Goal: Find specific page/section: Find specific page/section

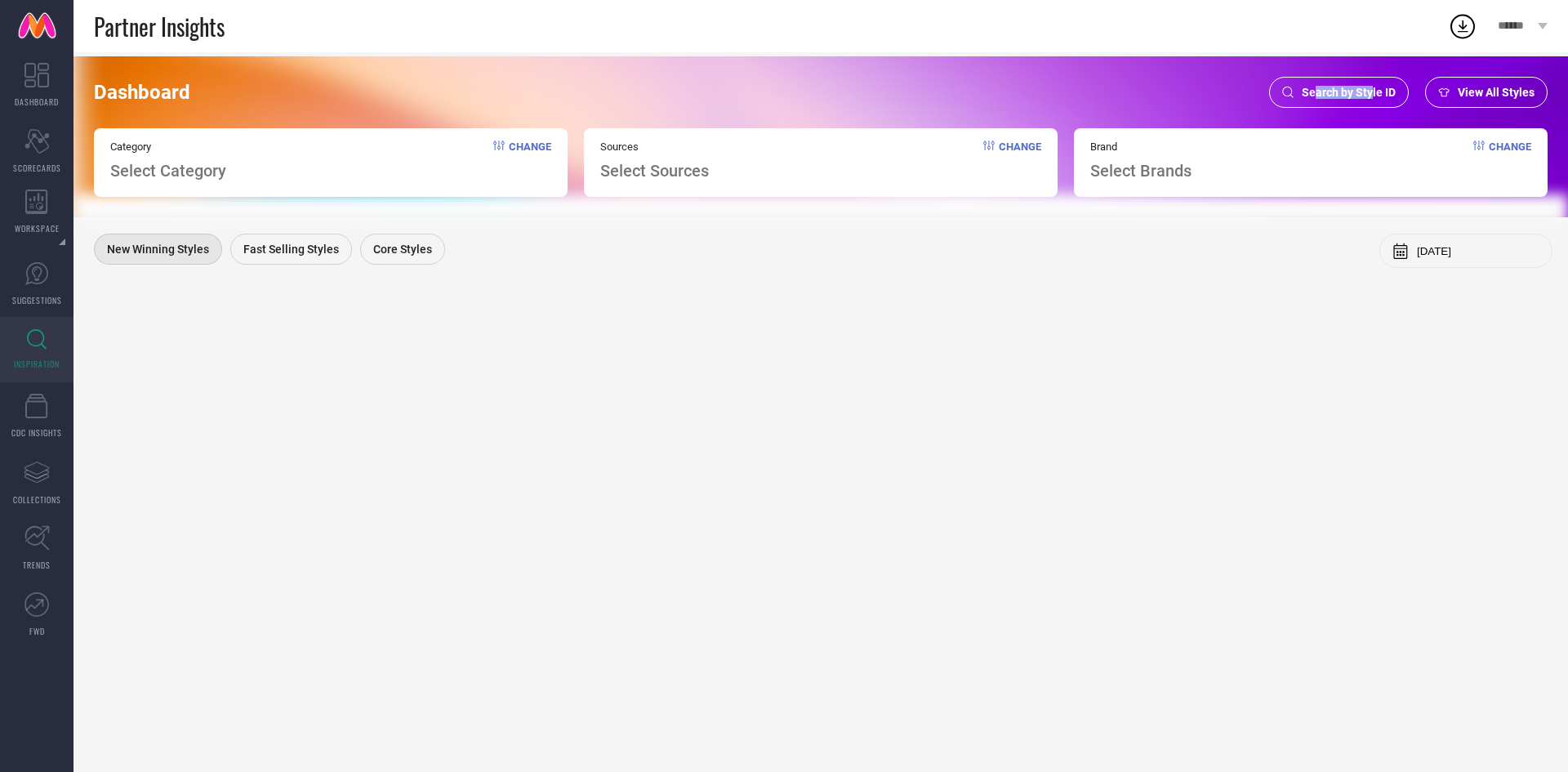
click at [1319, 103] on div "Search by Style ID" at bounding box center [1339, 92] width 140 height 31
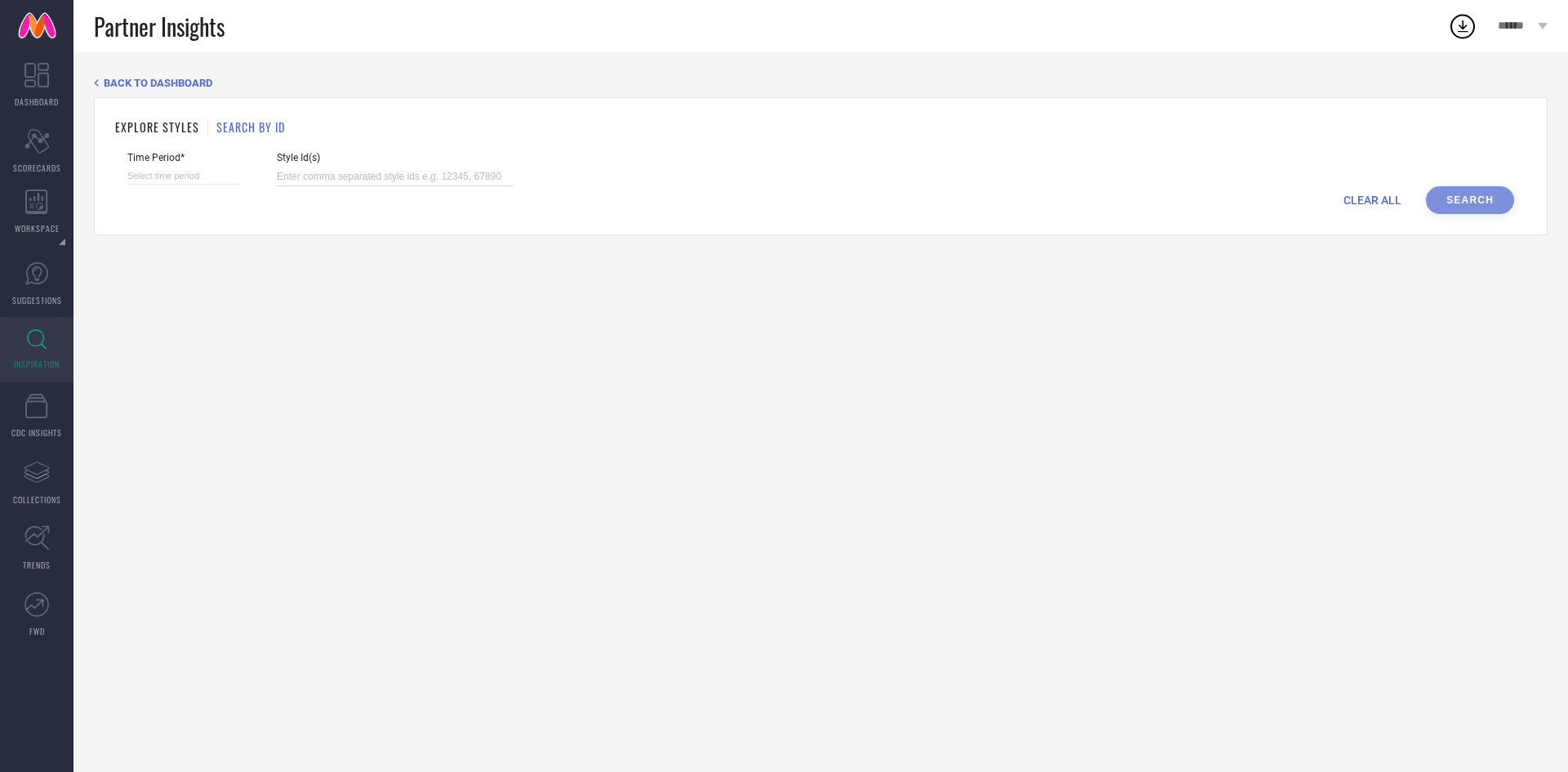
click at [441, 177] on input at bounding box center [395, 176] width 237 height 19
paste input "32016903 32016835 32016848 32016933 32016842 32016889 32016937 32016867 3201689…"
type input "32016903 32016835 32016848 32016933 32016842 32016889 32016937 32016867 3201689…"
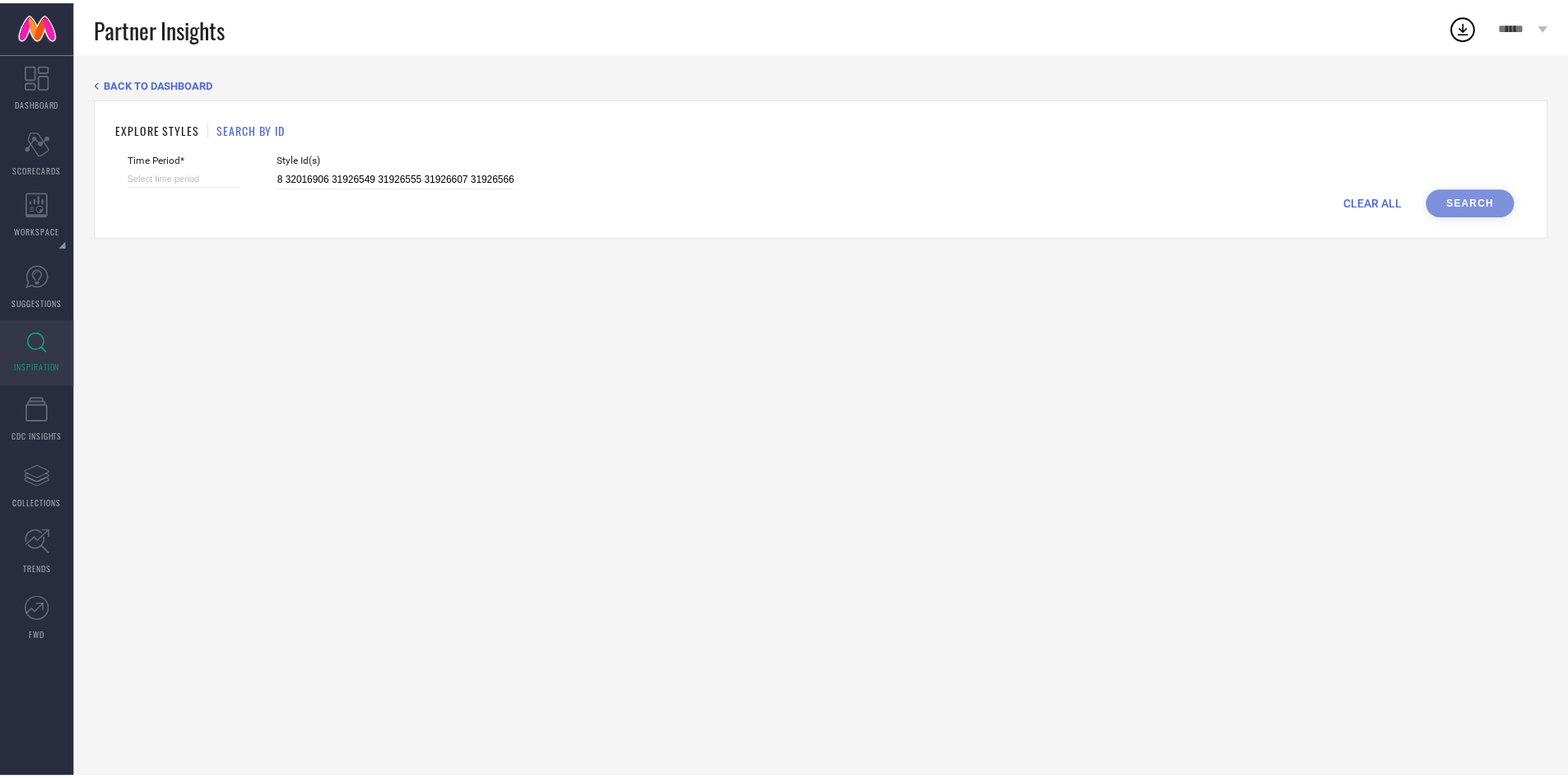
scroll to position [0, 0]
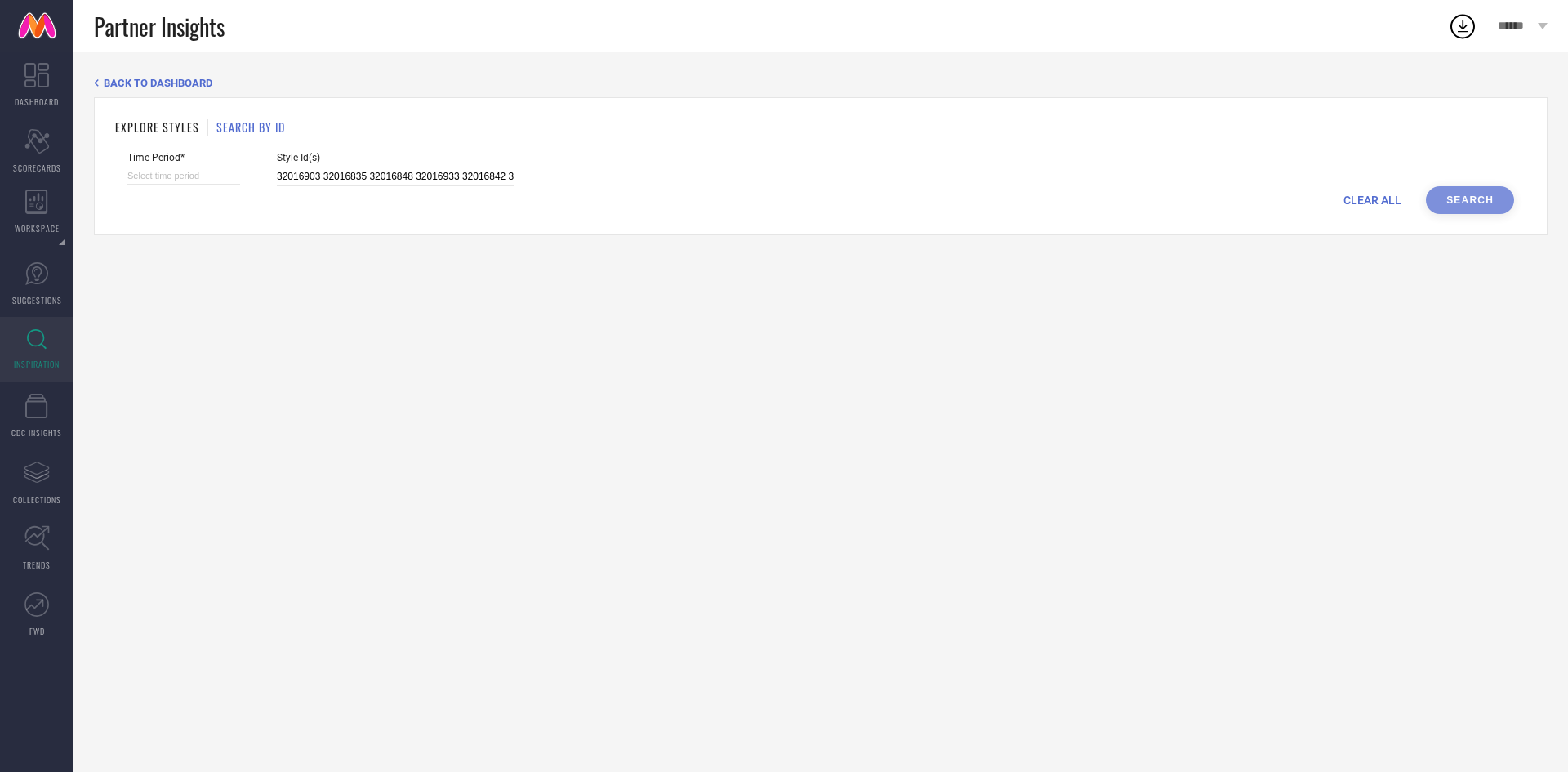
click at [152, 186] on div "CLEAR ALL Search" at bounding box center [821, 200] width 1386 height 28
drag, startPoint x: 152, startPoint y: 186, endPoint x: 152, endPoint y: 176, distance: 10.0
click at [152, 176] on div "Time Period*" at bounding box center [184, 169] width 113 height 34
select select "7"
select select "2025"
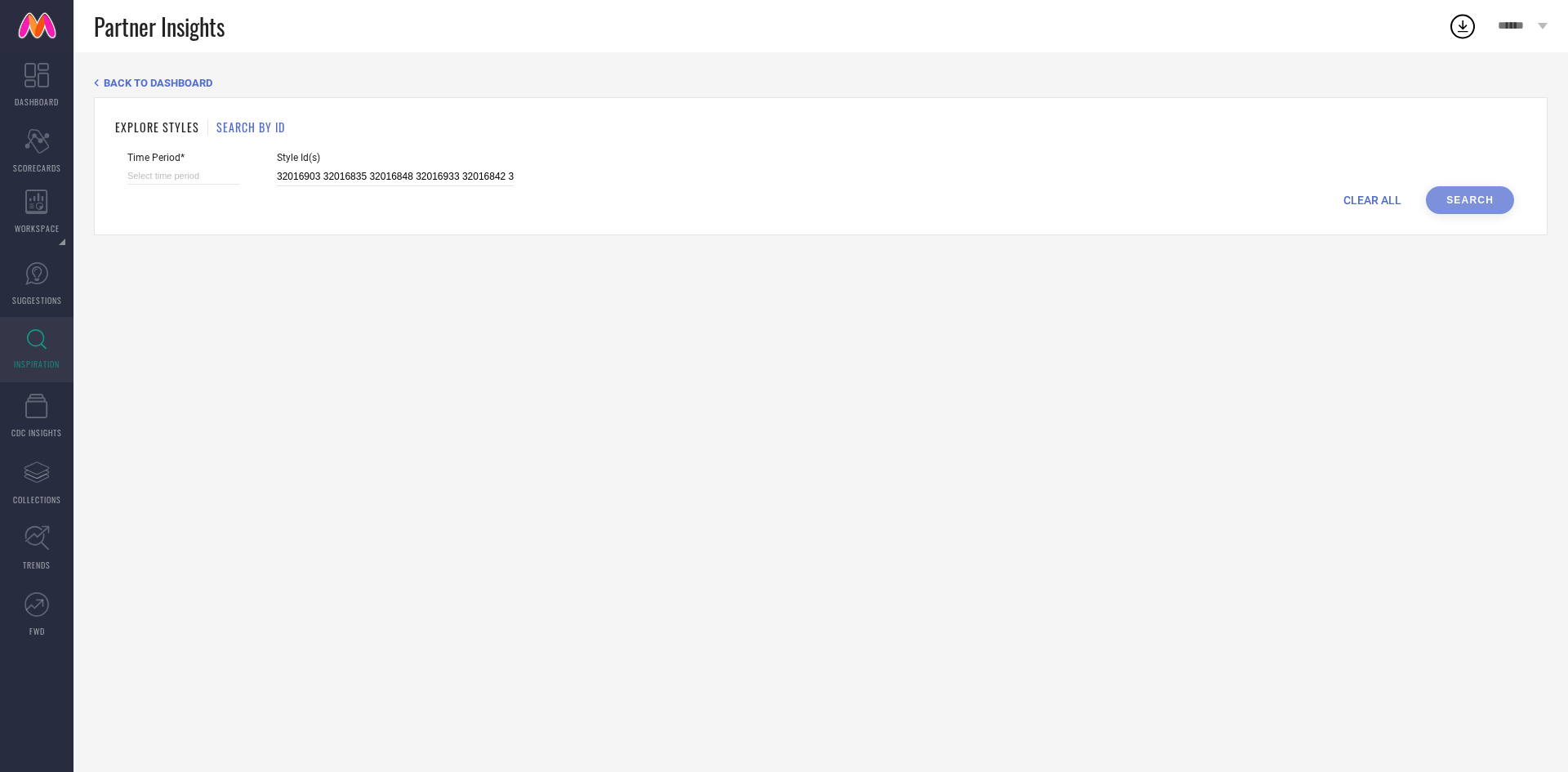
select select "8"
select select "2025"
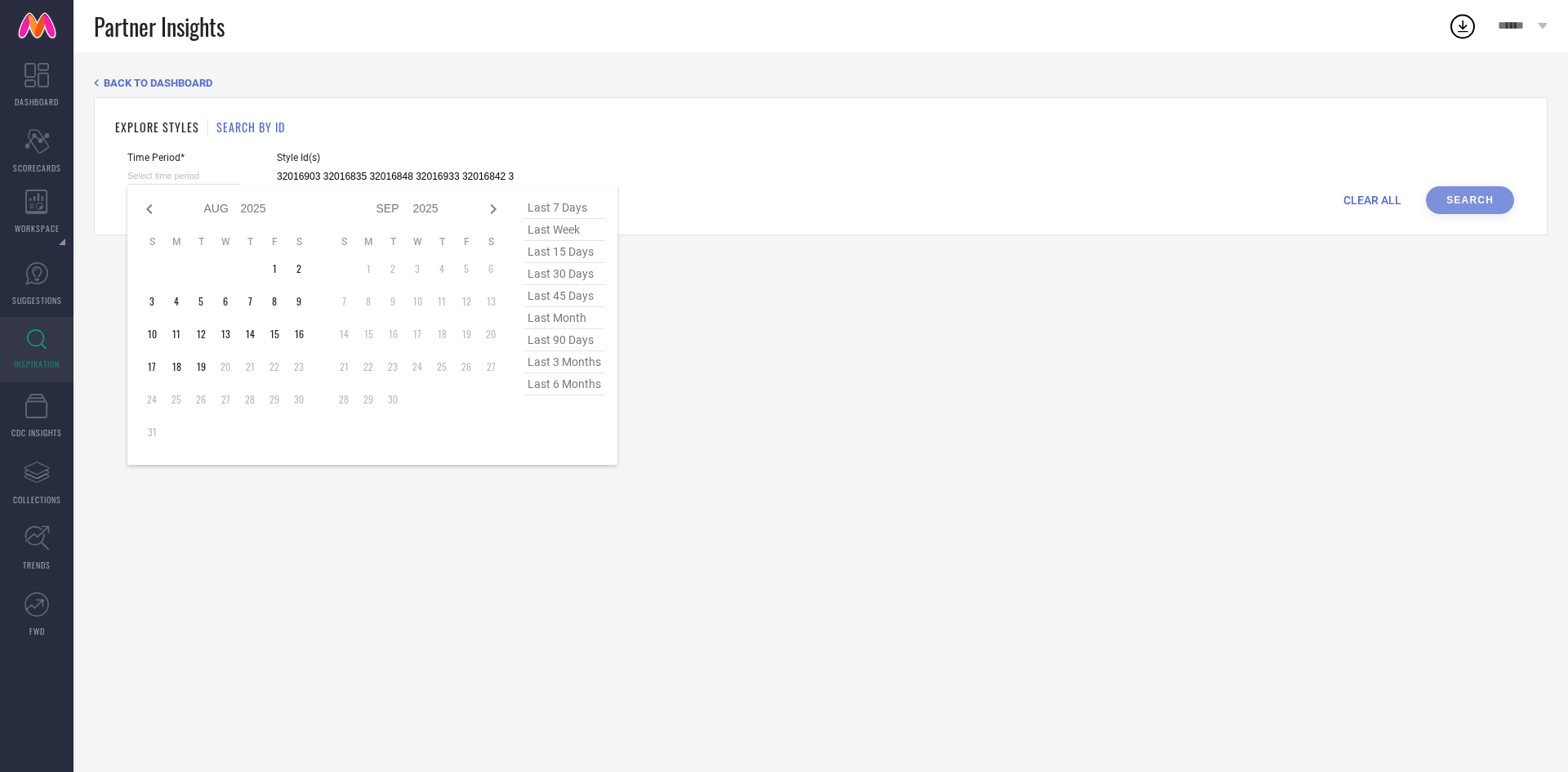
click at [152, 176] on input at bounding box center [184, 175] width 113 height 17
click at [150, 202] on icon at bounding box center [149, 209] width 20 height 20
select select "6"
select select "2025"
select select "7"
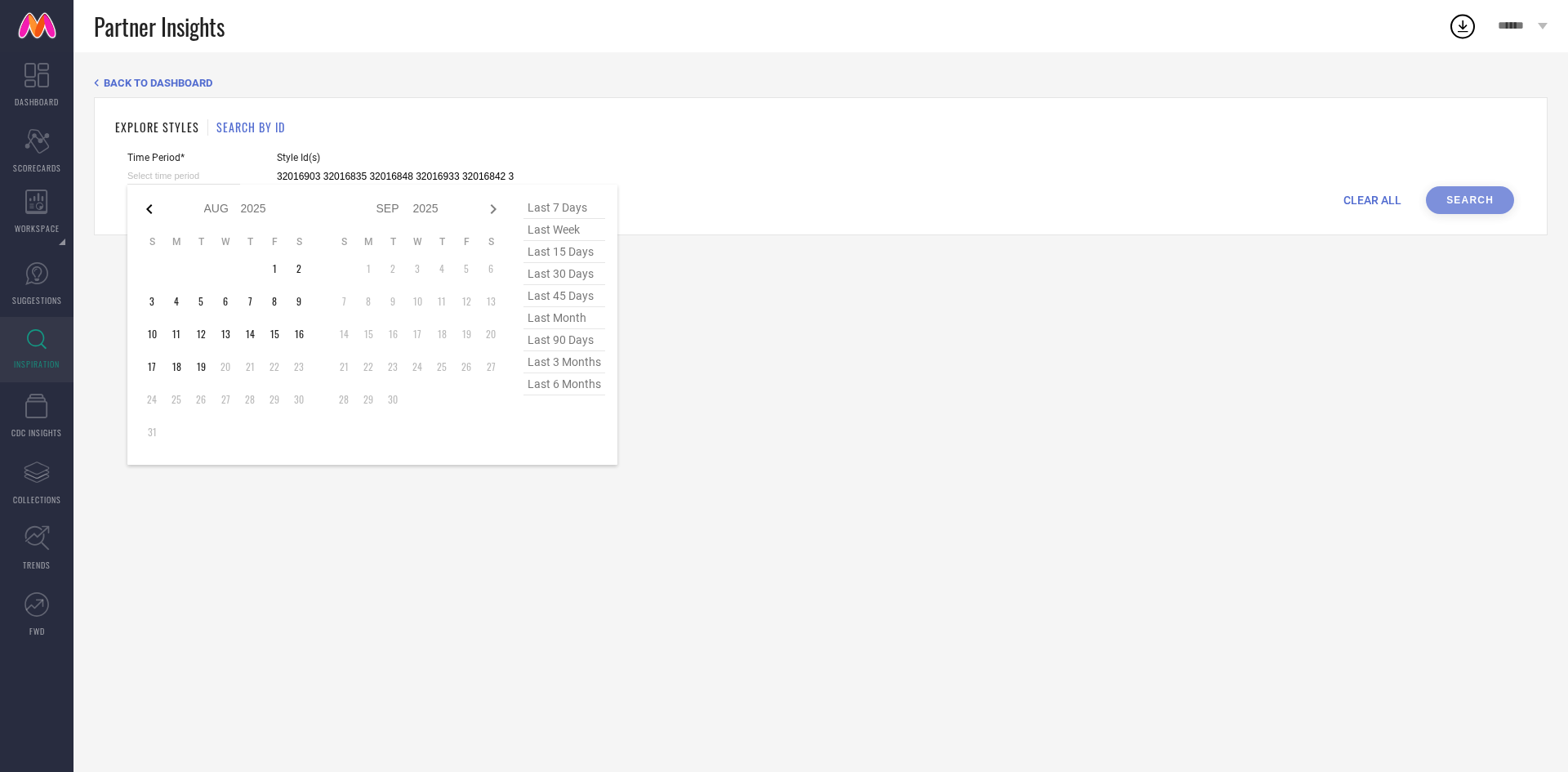
select select "2025"
click at [150, 202] on icon at bounding box center [149, 209] width 20 height 20
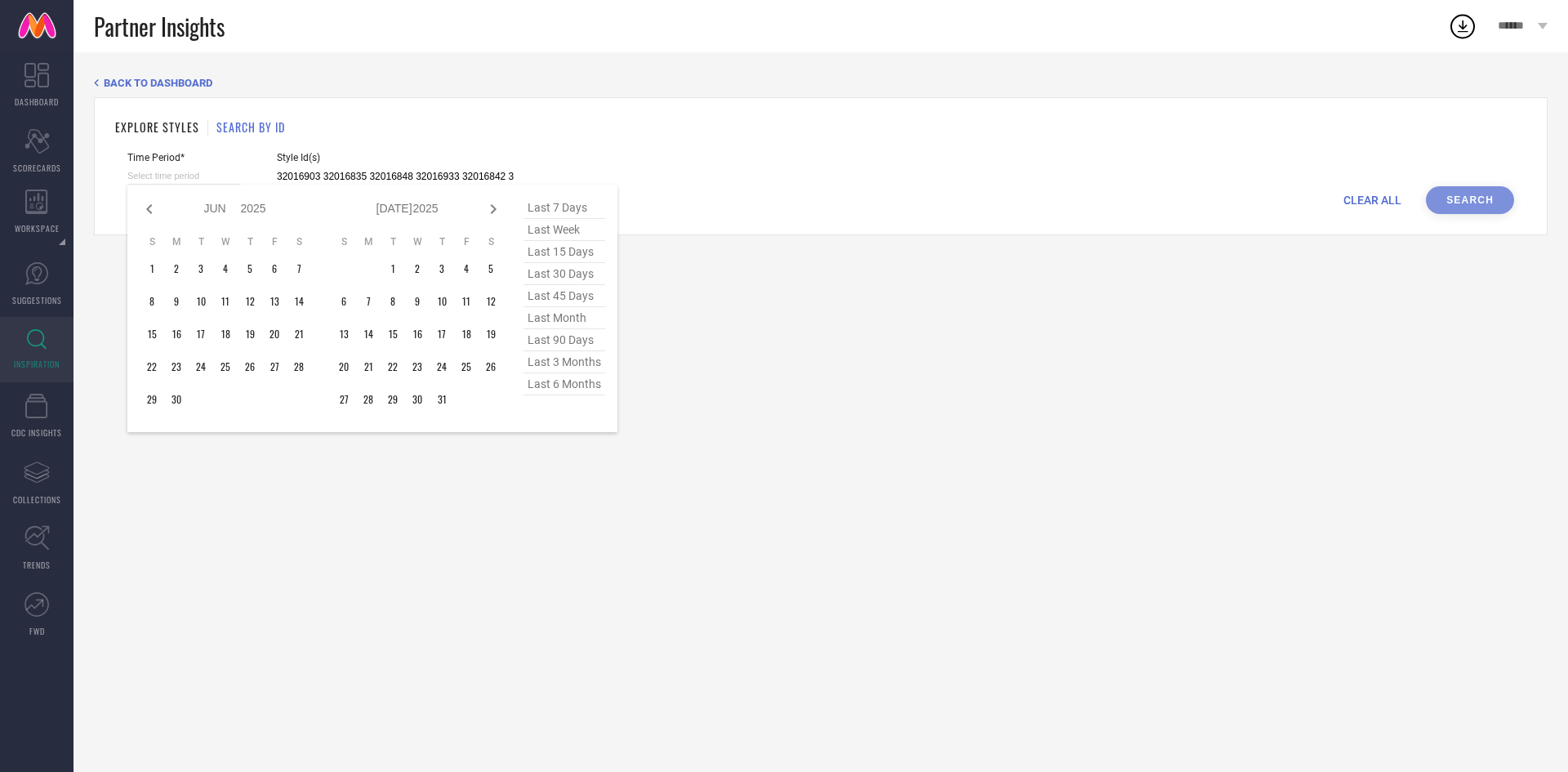
click at [150, 202] on icon at bounding box center [149, 209] width 20 height 20
select select "3"
select select "2025"
select select "4"
select select "2025"
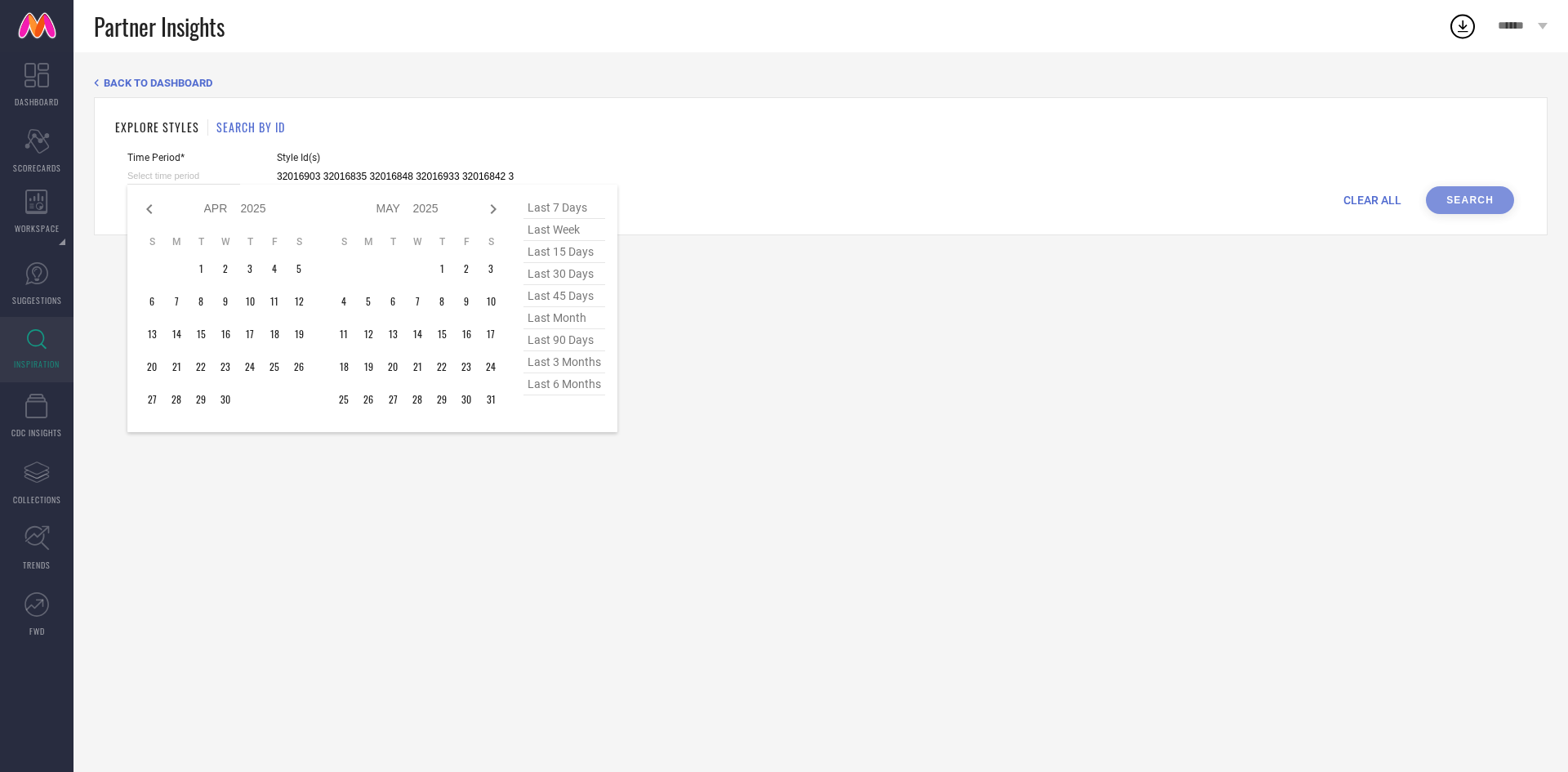
click at [150, 202] on icon at bounding box center [149, 209] width 20 height 20
select select "2"
select select "2025"
select select "3"
select select "2025"
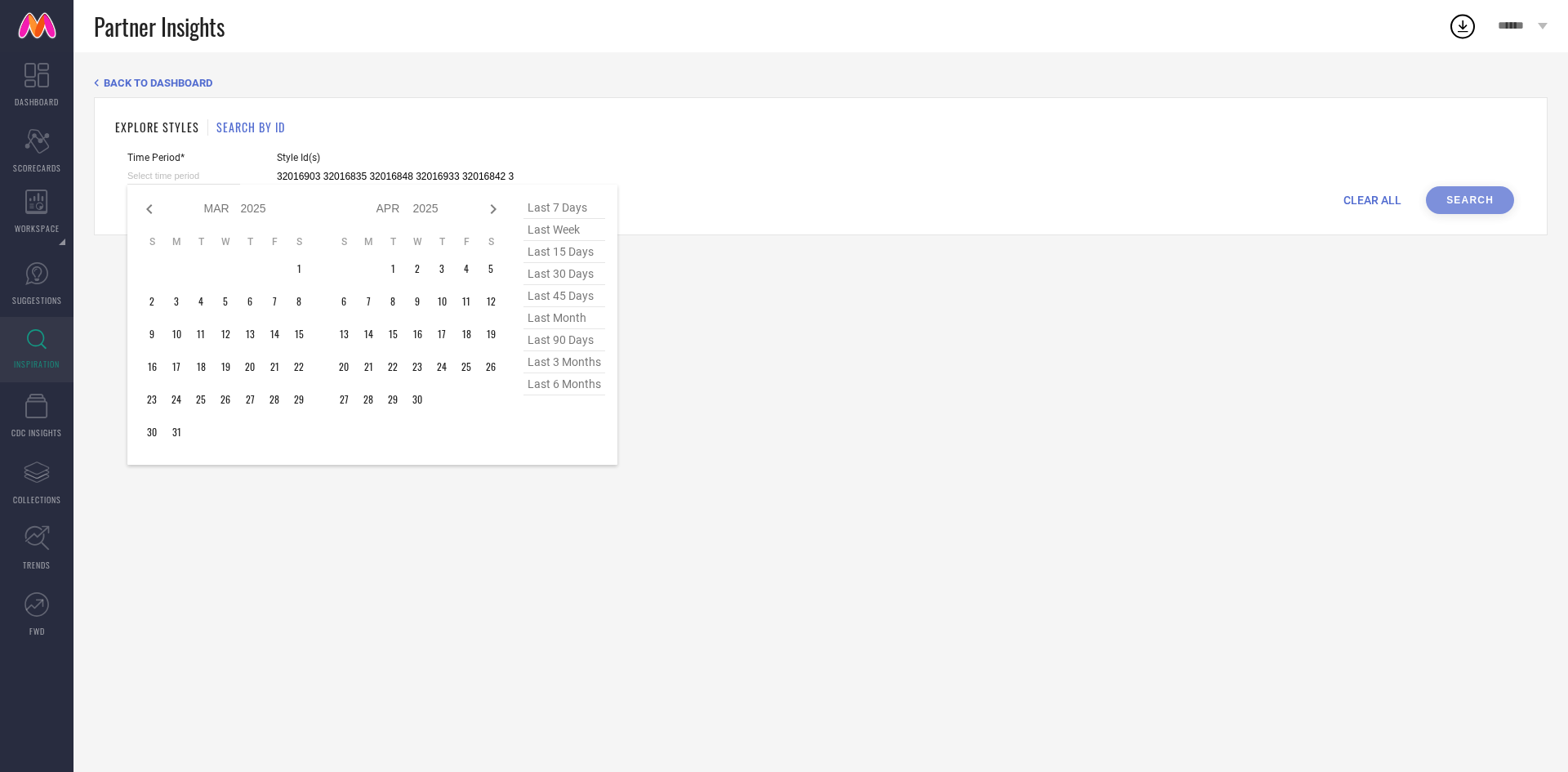
click at [150, 202] on icon at bounding box center [149, 209] width 20 height 20
select select "1"
select select "2025"
select select "2"
select select "2025"
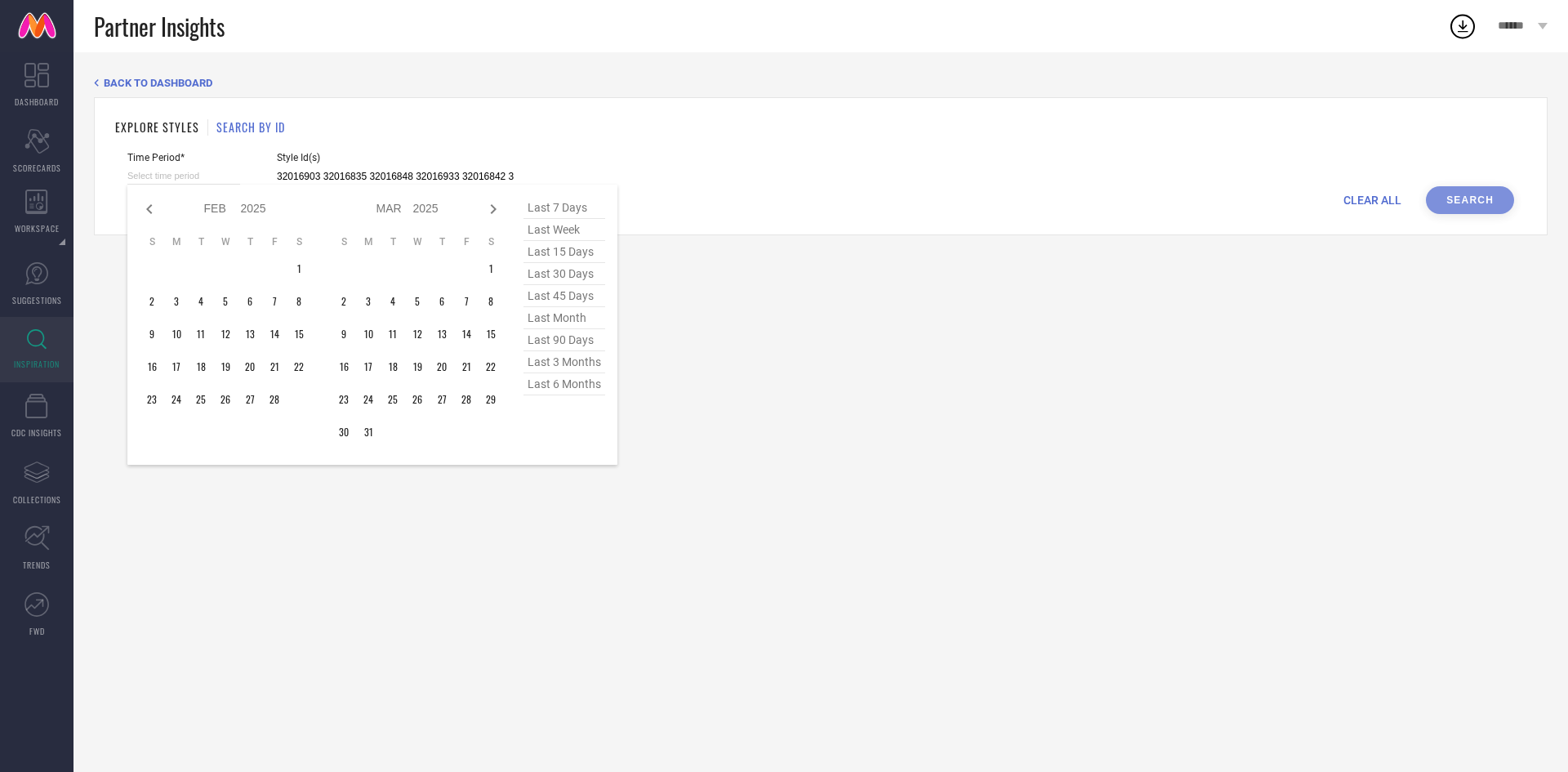
click at [150, 202] on icon at bounding box center [149, 209] width 20 height 20
select select "2025"
select select "1"
select select "2025"
type input "After [DATE]"
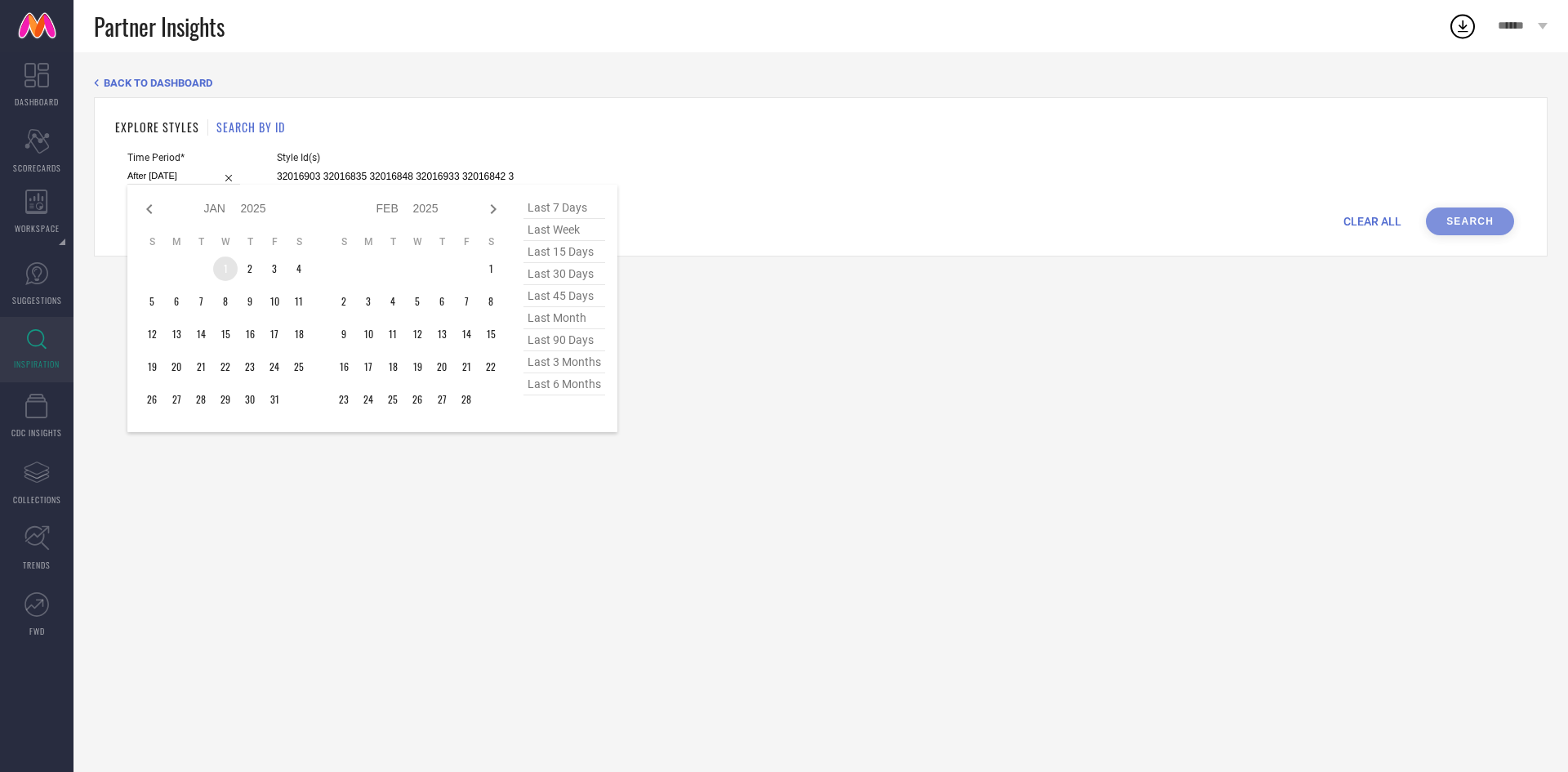
click at [226, 269] on td "1" at bounding box center [225, 268] width 25 height 25
click at [490, 204] on icon at bounding box center [494, 209] width 20 height 20
select select "1"
select select "2025"
select select "2"
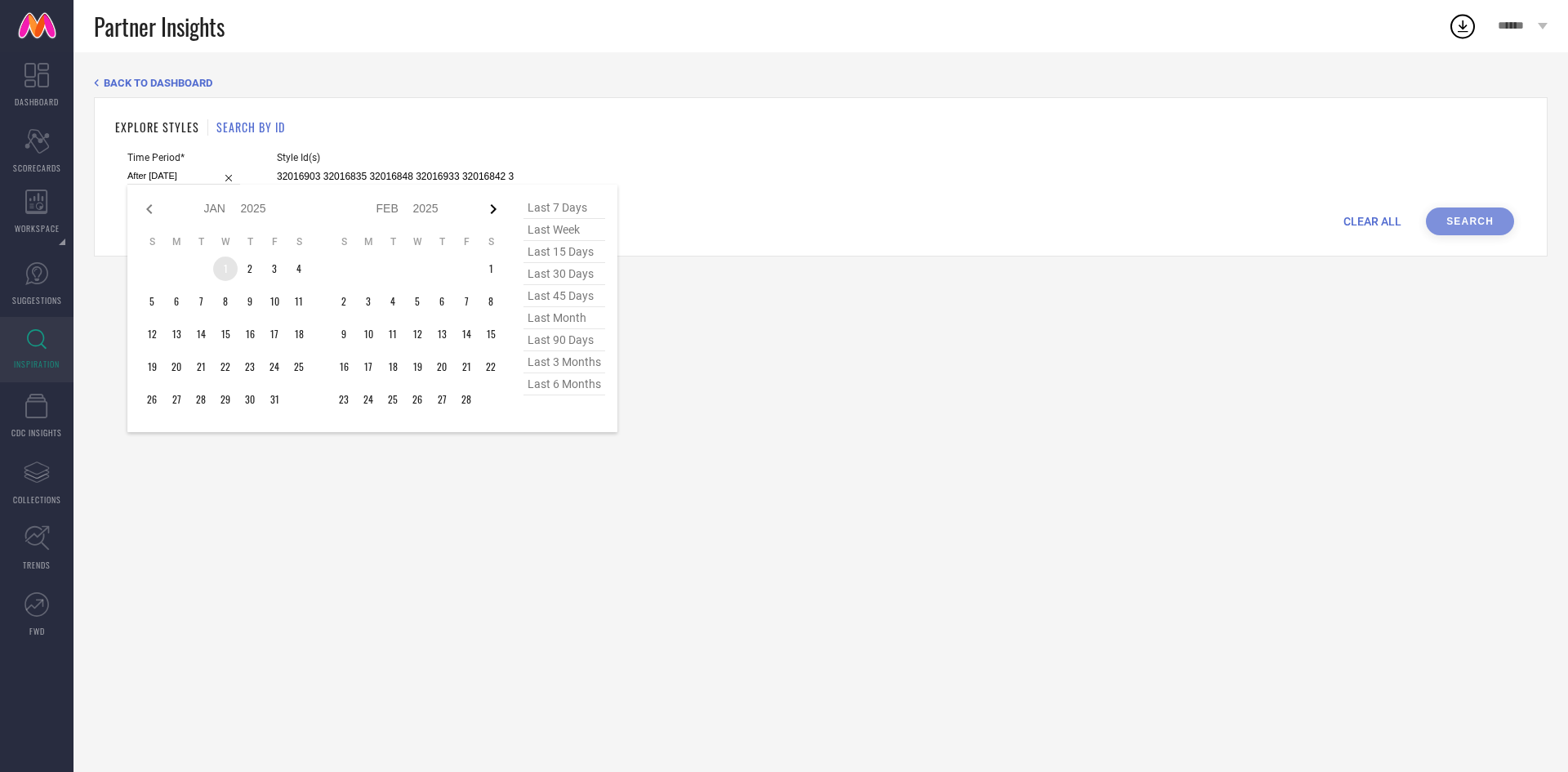
select select "2025"
click at [490, 204] on icon at bounding box center [494, 209] width 20 height 20
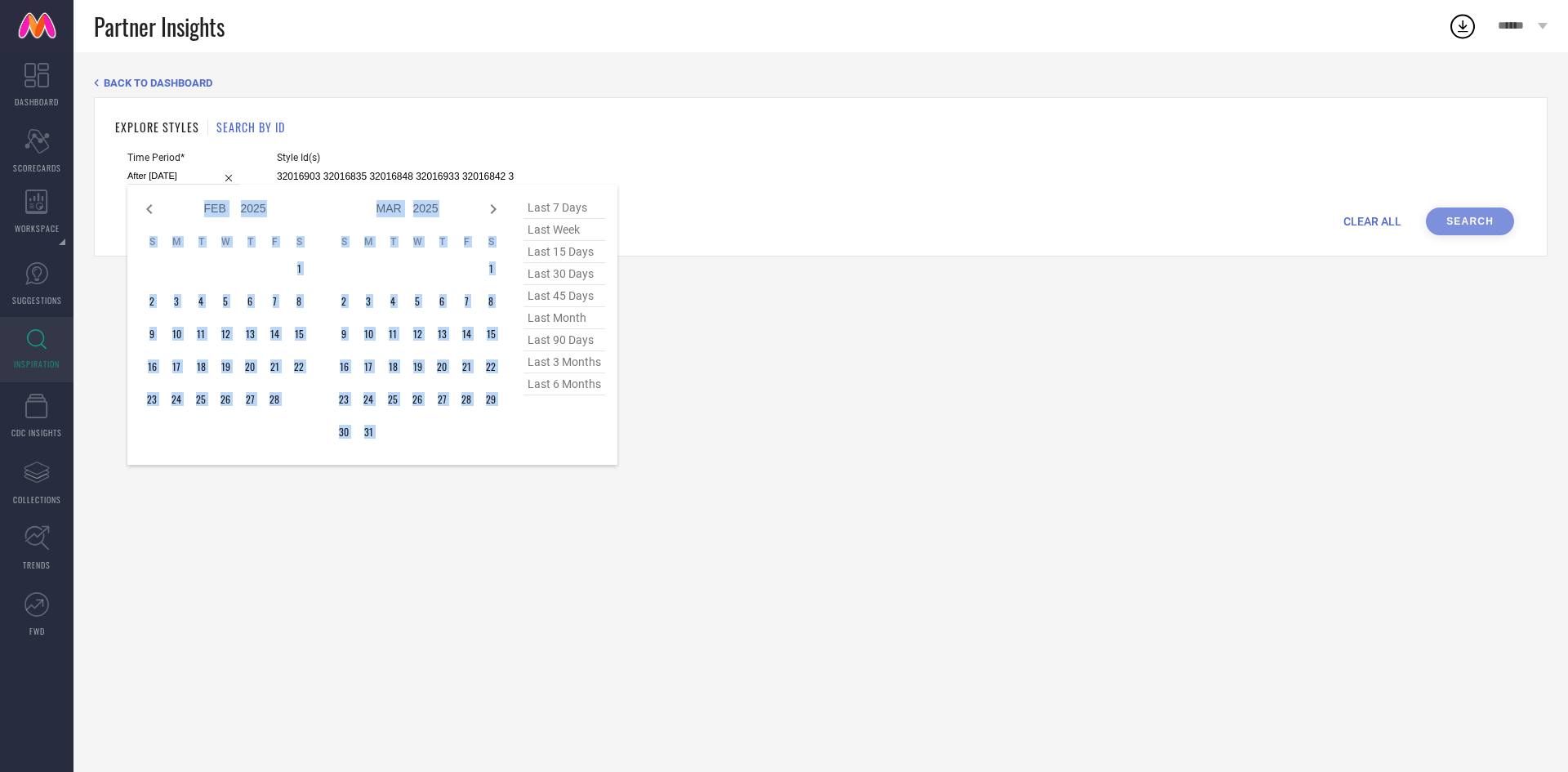
select select "3"
select select "2025"
select select "4"
select select "2025"
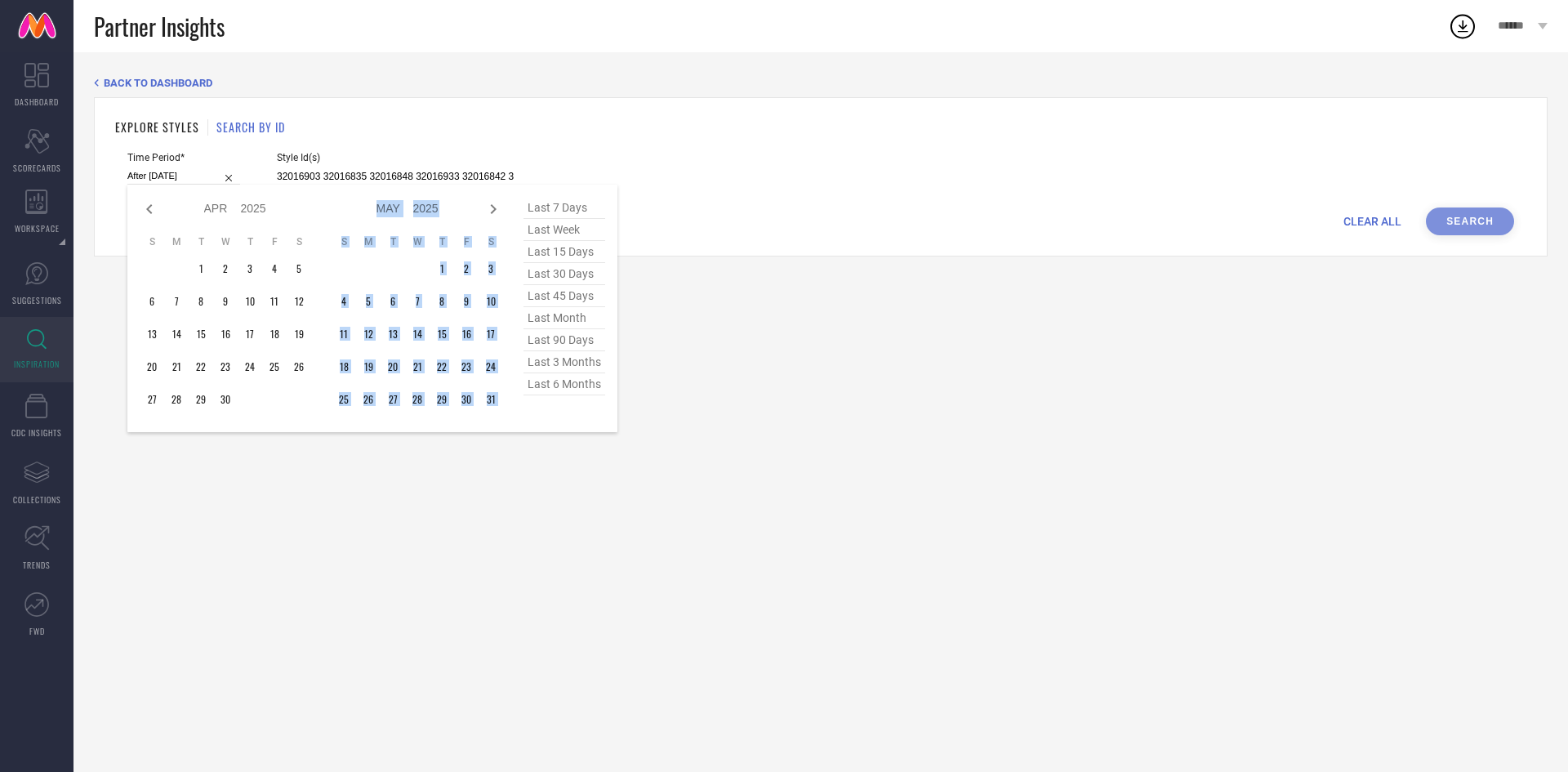
click at [490, 204] on icon at bounding box center [494, 209] width 20 height 20
select select "4"
select select "2025"
select select "5"
select select "2025"
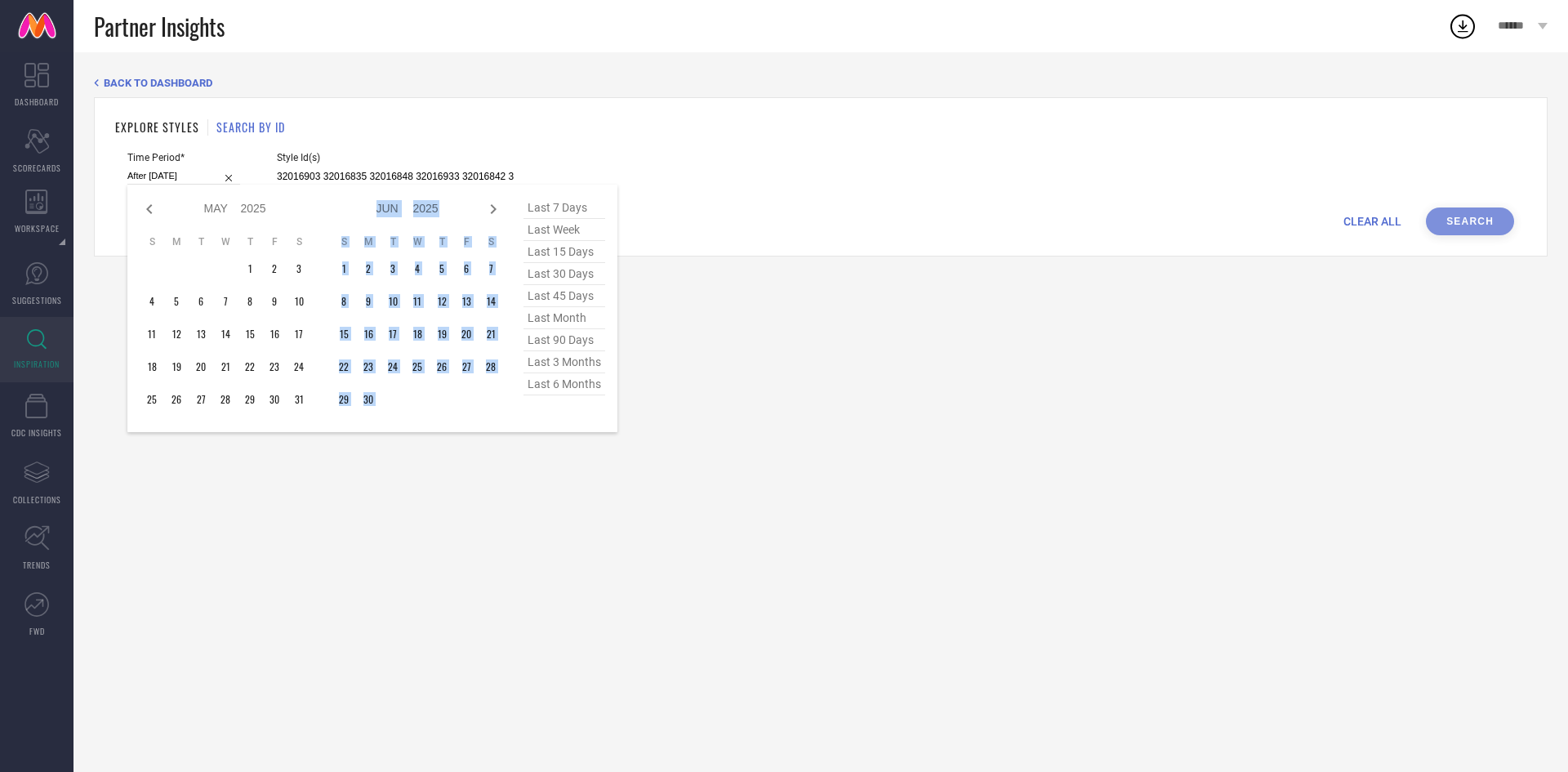
click at [490, 204] on icon at bounding box center [494, 209] width 20 height 20
select select "5"
select select "2025"
select select "6"
select select "2025"
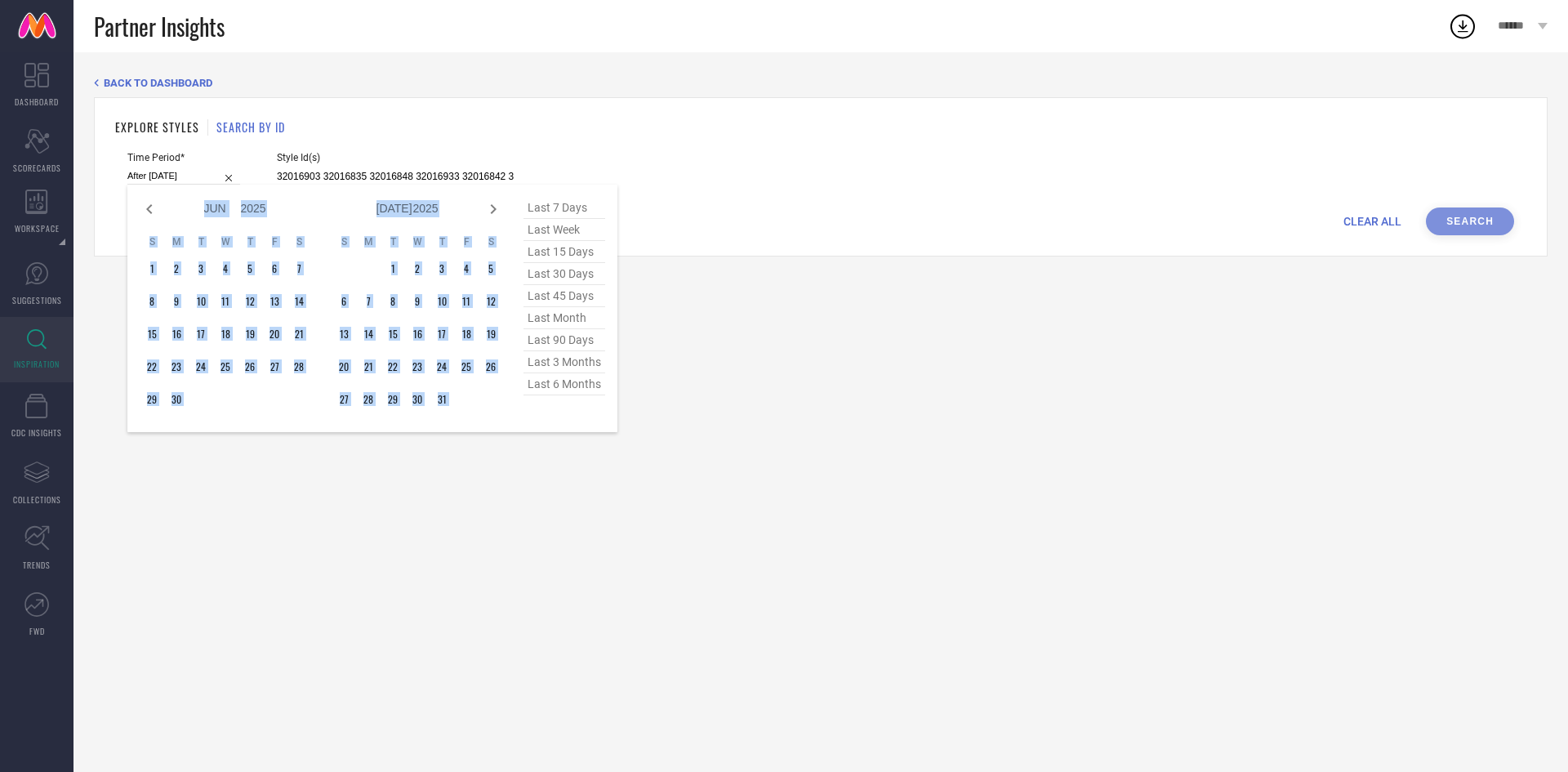
click at [490, 204] on icon at bounding box center [494, 209] width 20 height 20
select select "6"
select select "2025"
select select "7"
select select "2025"
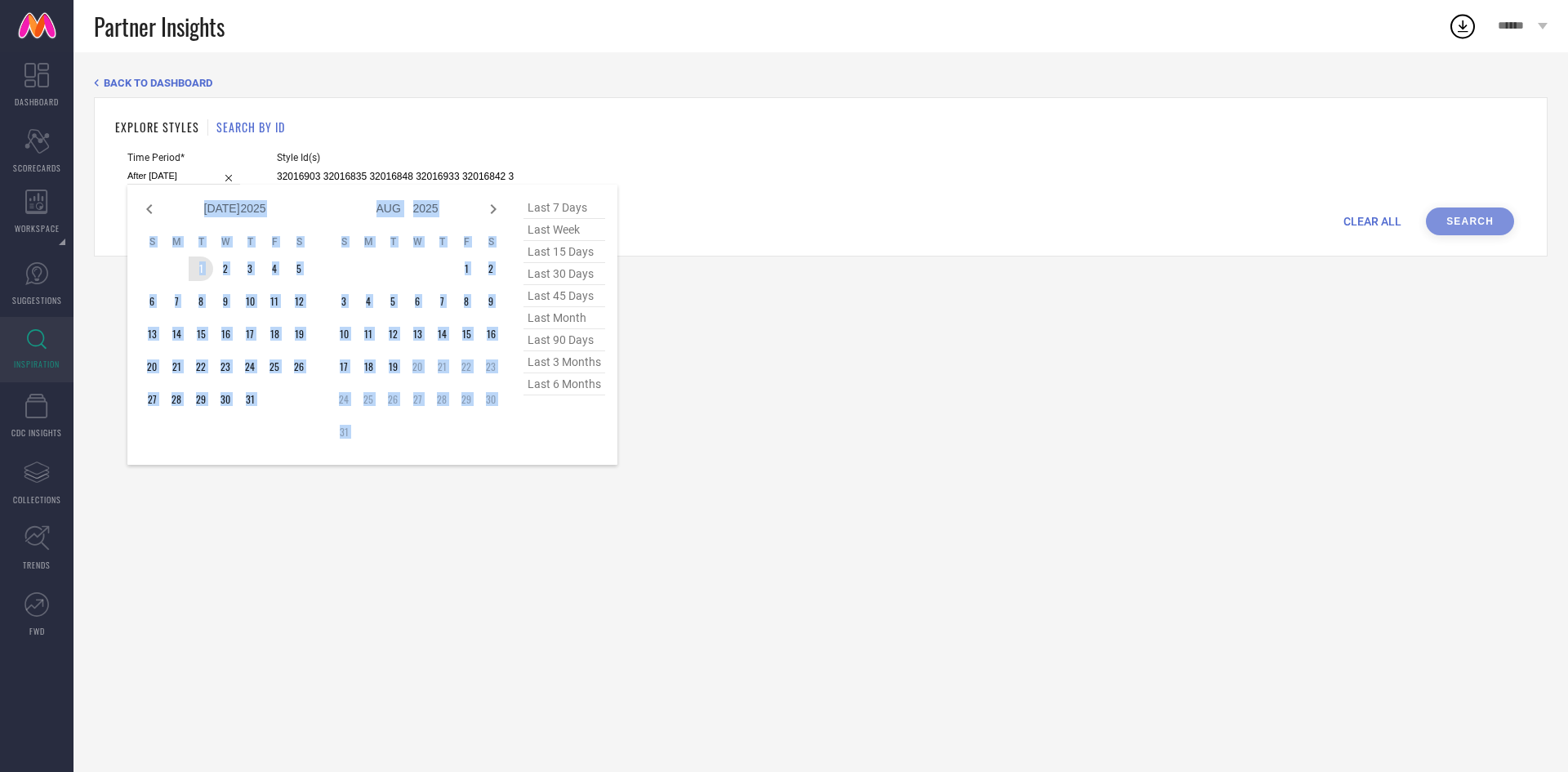
type input "[DATE] to [DATE]"
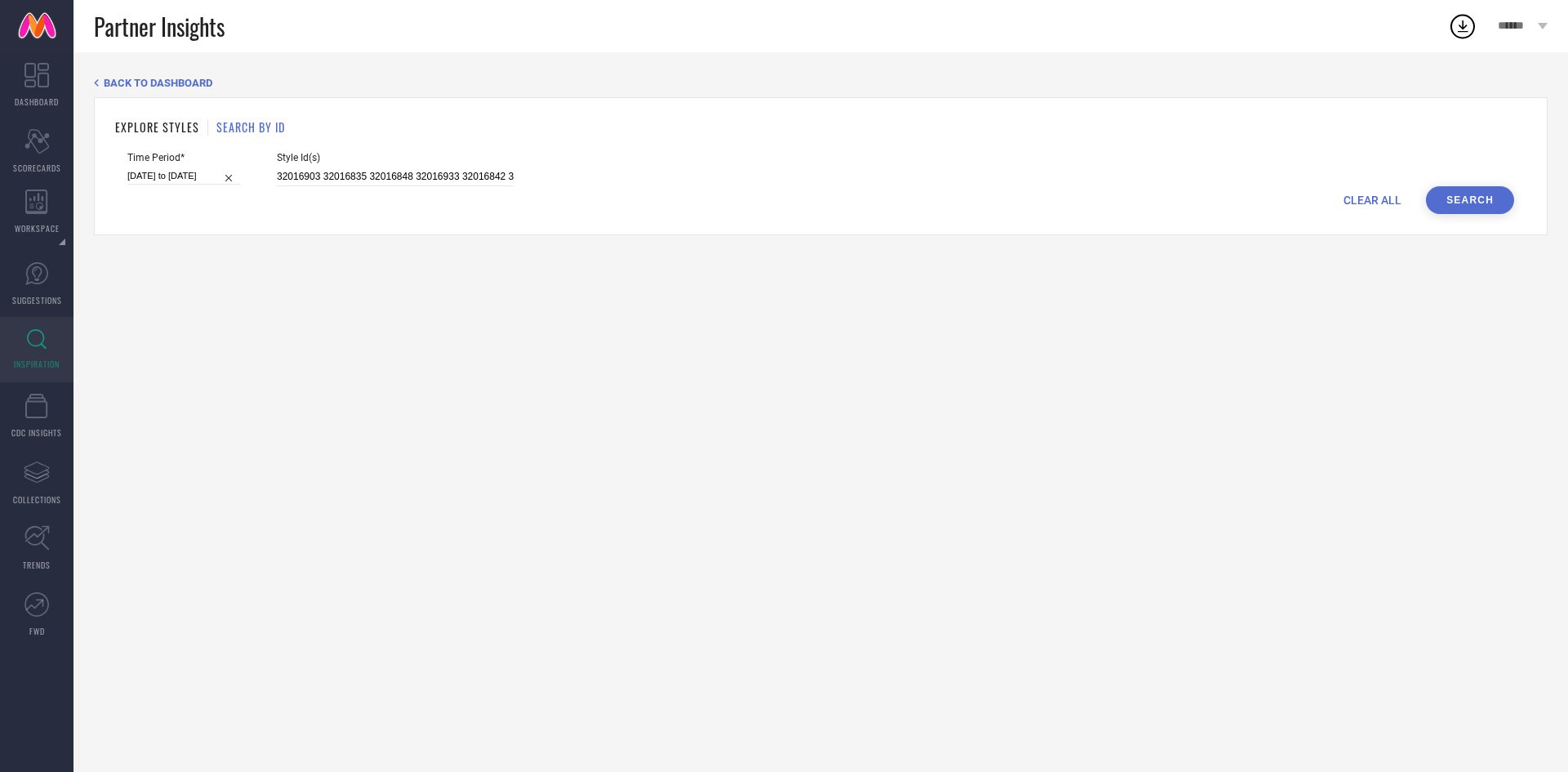
click at [1479, 192] on button "Search" at bounding box center [1470, 200] width 88 height 28
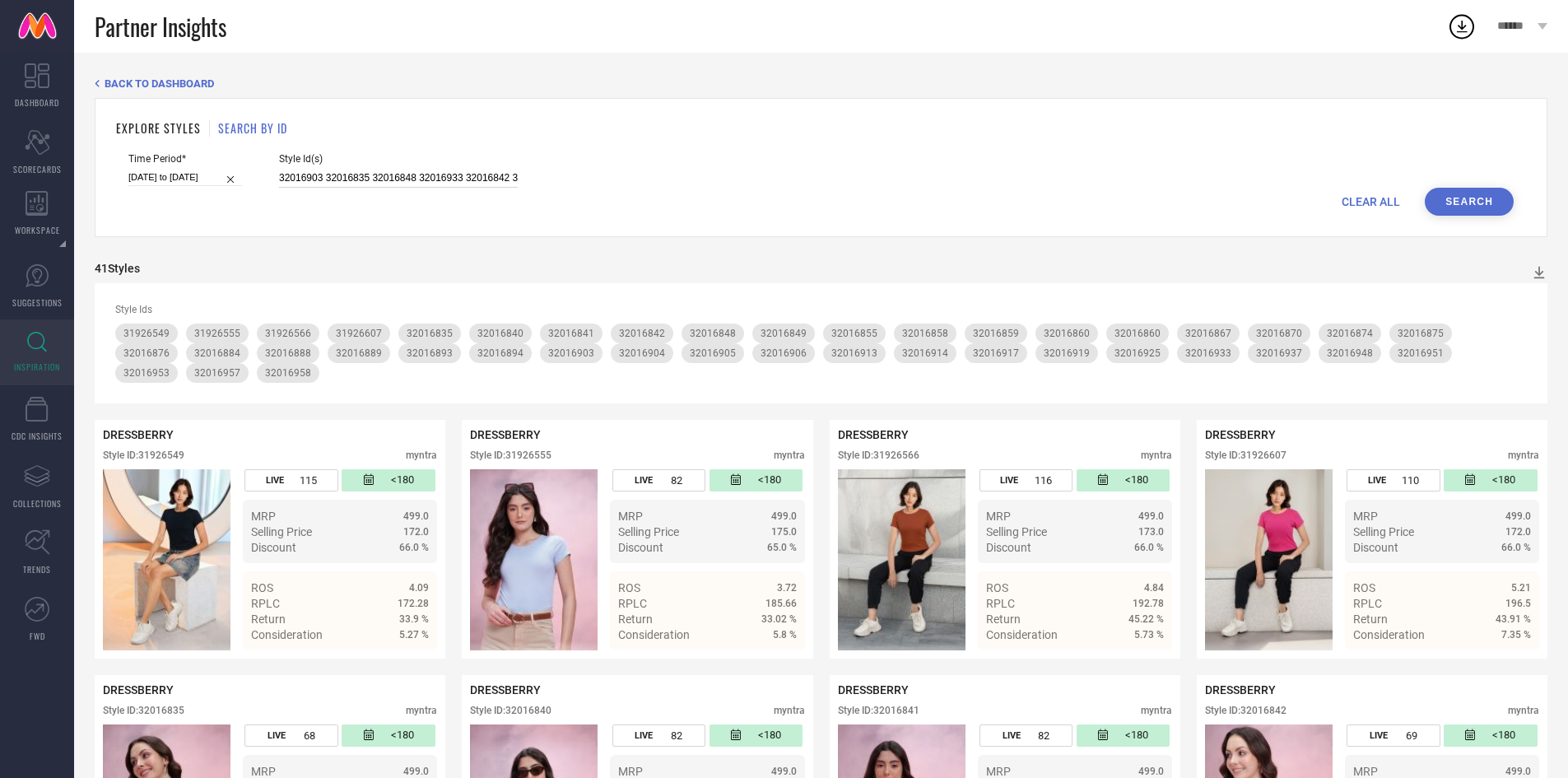
click at [312, 176] on input "32016903 32016835 32016848 32016933 32016842 32016889 32016937 32016867 3201689…" at bounding box center [398, 177] width 239 height 19
paste input "32016891 32016869 32016945 32016872 32016866 32016961 31864271 31864278 3186430…"
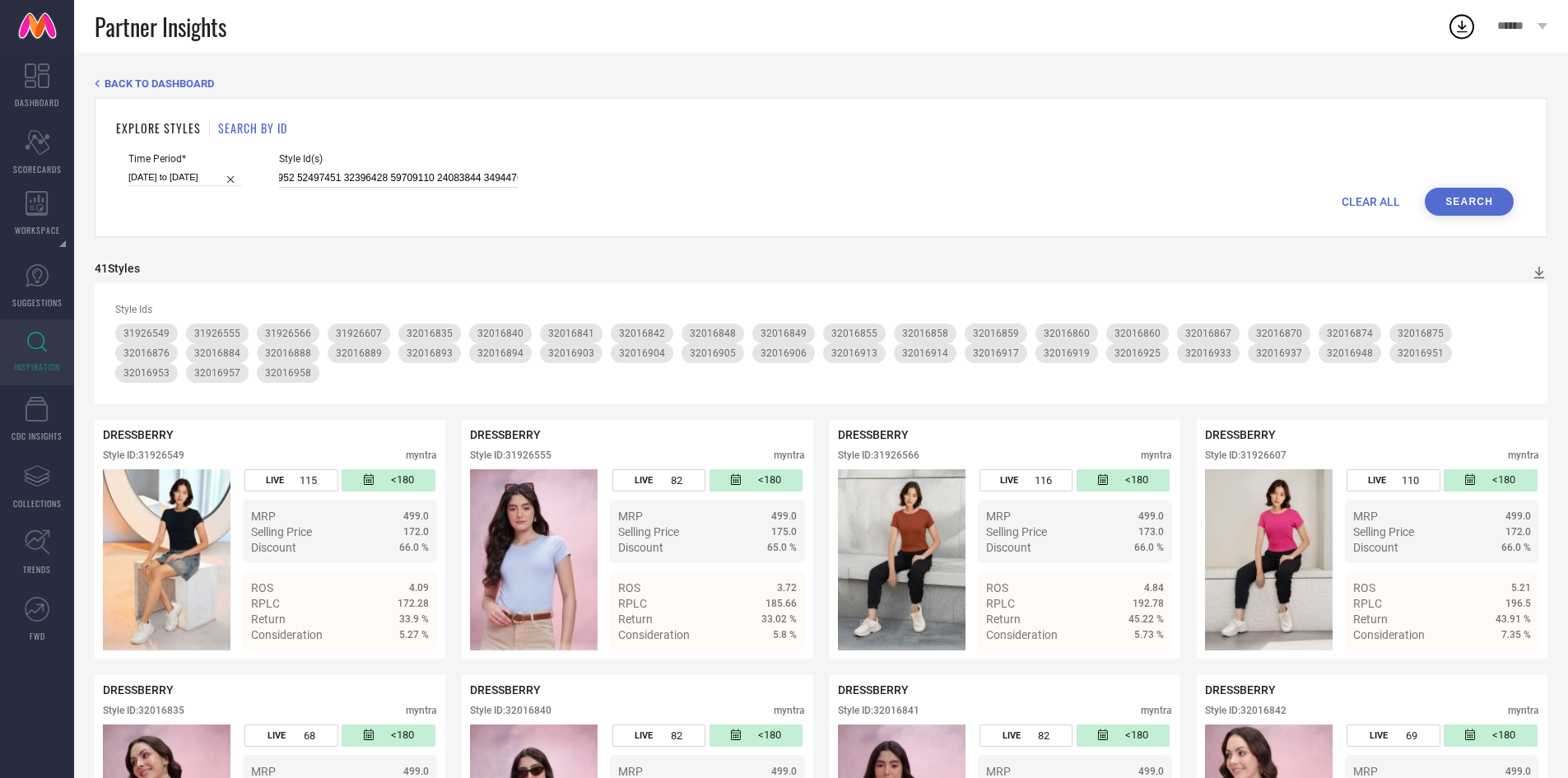
type input "32016891 32016869 32016945 32016872 32016866 32016961 31864271 31864278 3186430…"
click at [1470, 189] on button "Search" at bounding box center [1470, 201] width 89 height 28
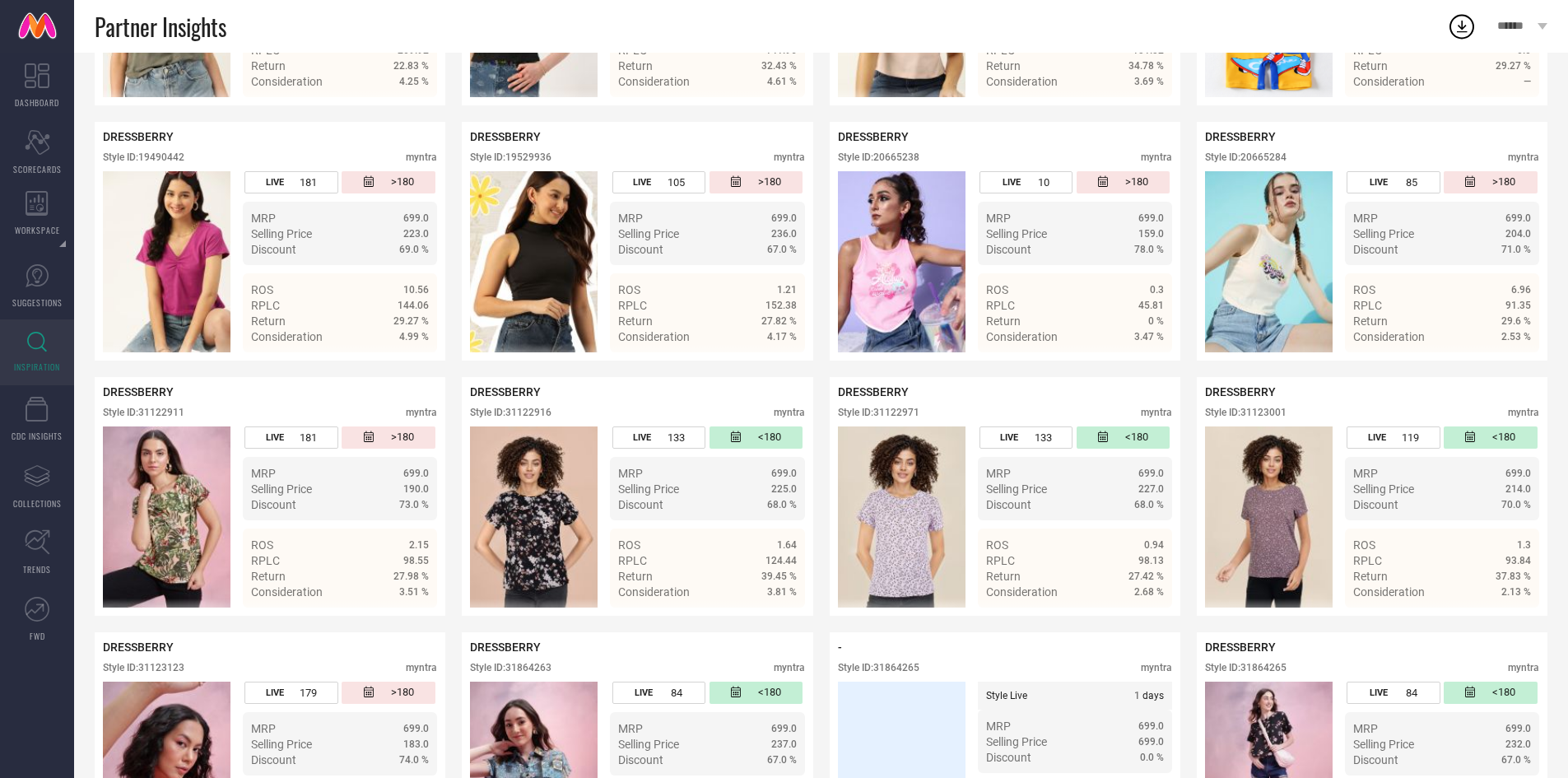
scroll to position [867, 0]
click at [535, 407] on div "Style ID: 31122916" at bounding box center [510, 413] width 81 height 12
copy div "31122916"
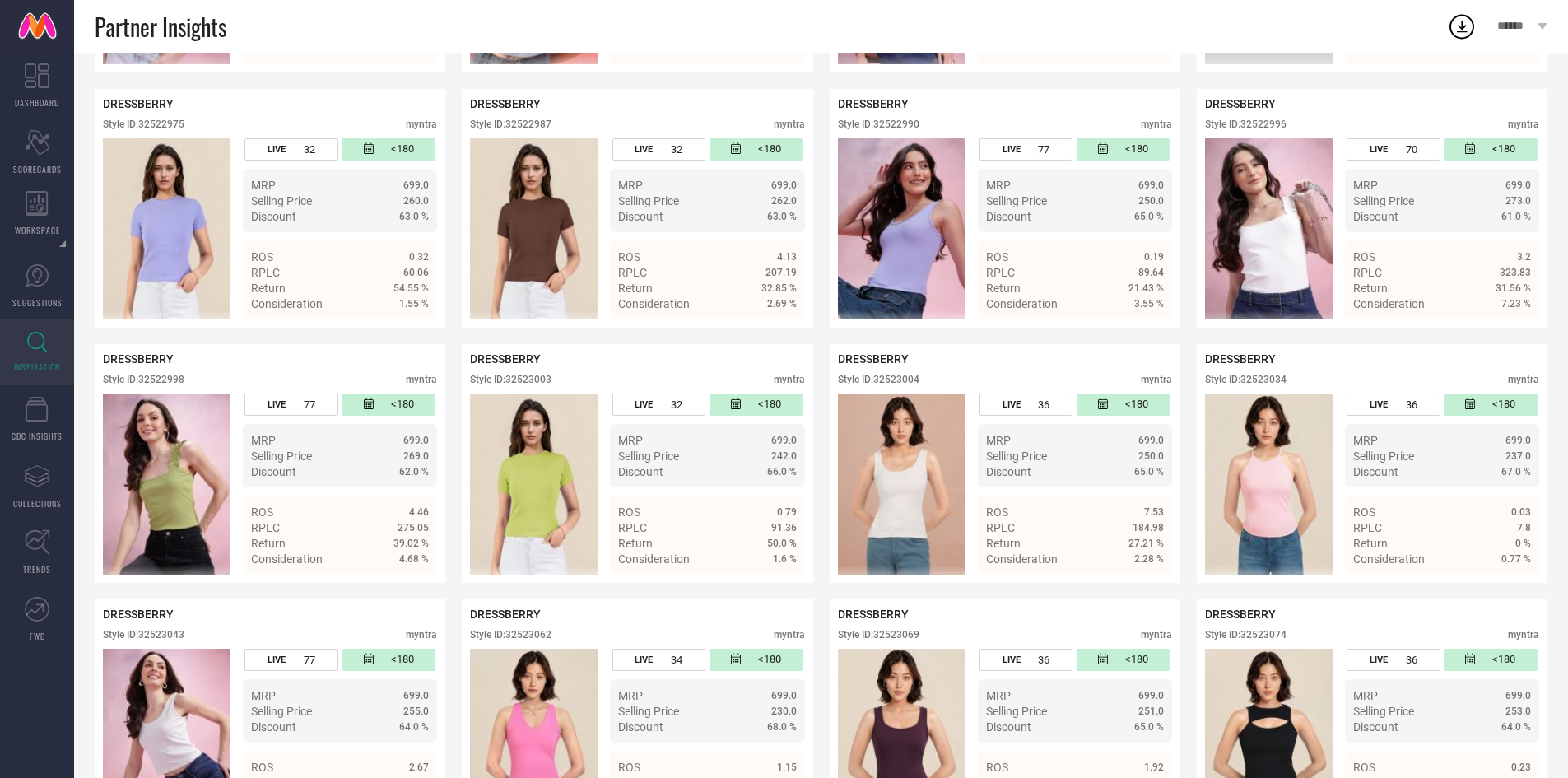
scroll to position [4987, 0]
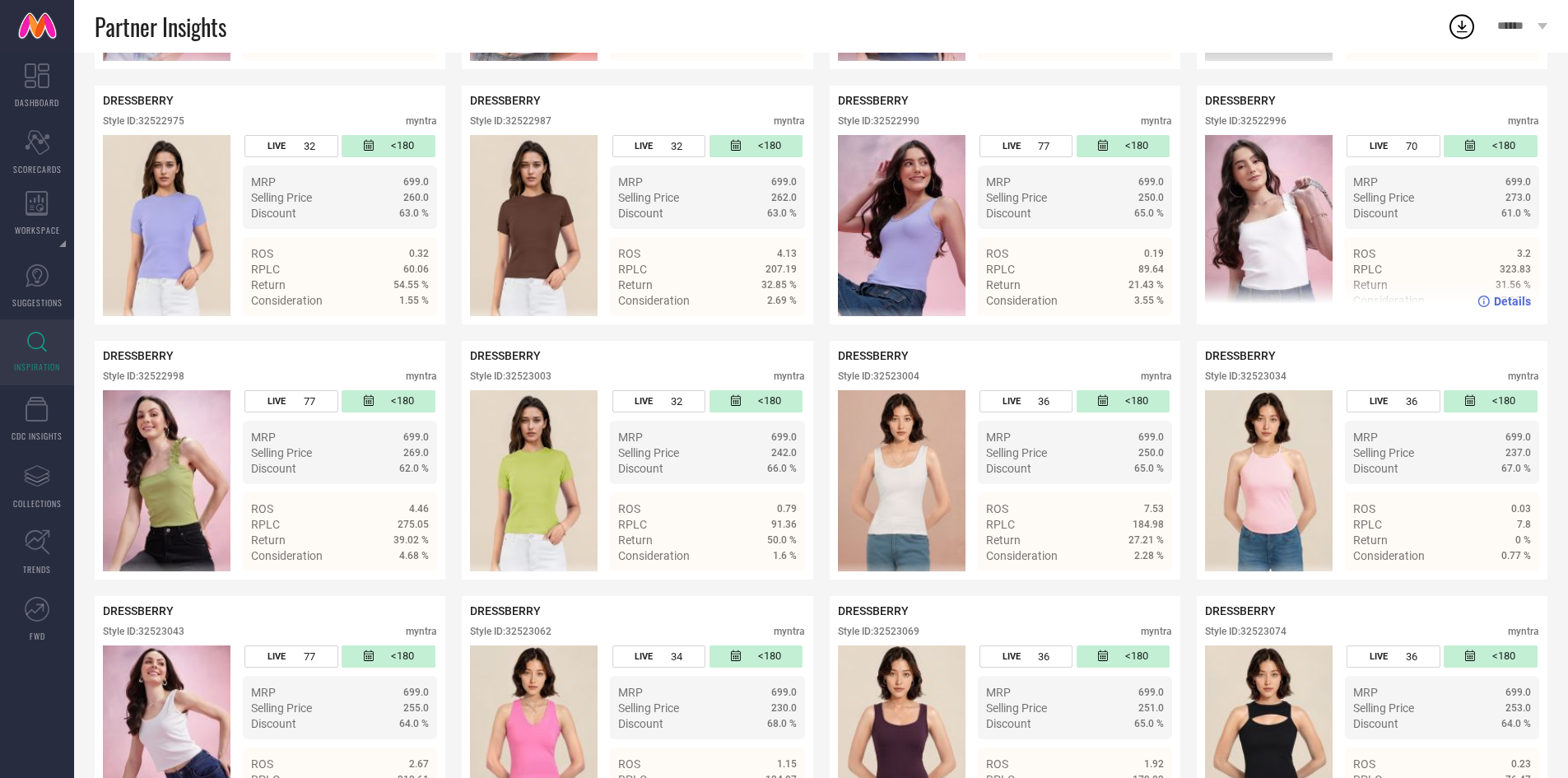
click at [1264, 121] on div "Style ID: 32522996" at bounding box center [1246, 121] width 81 height 12
copy div "32522996"
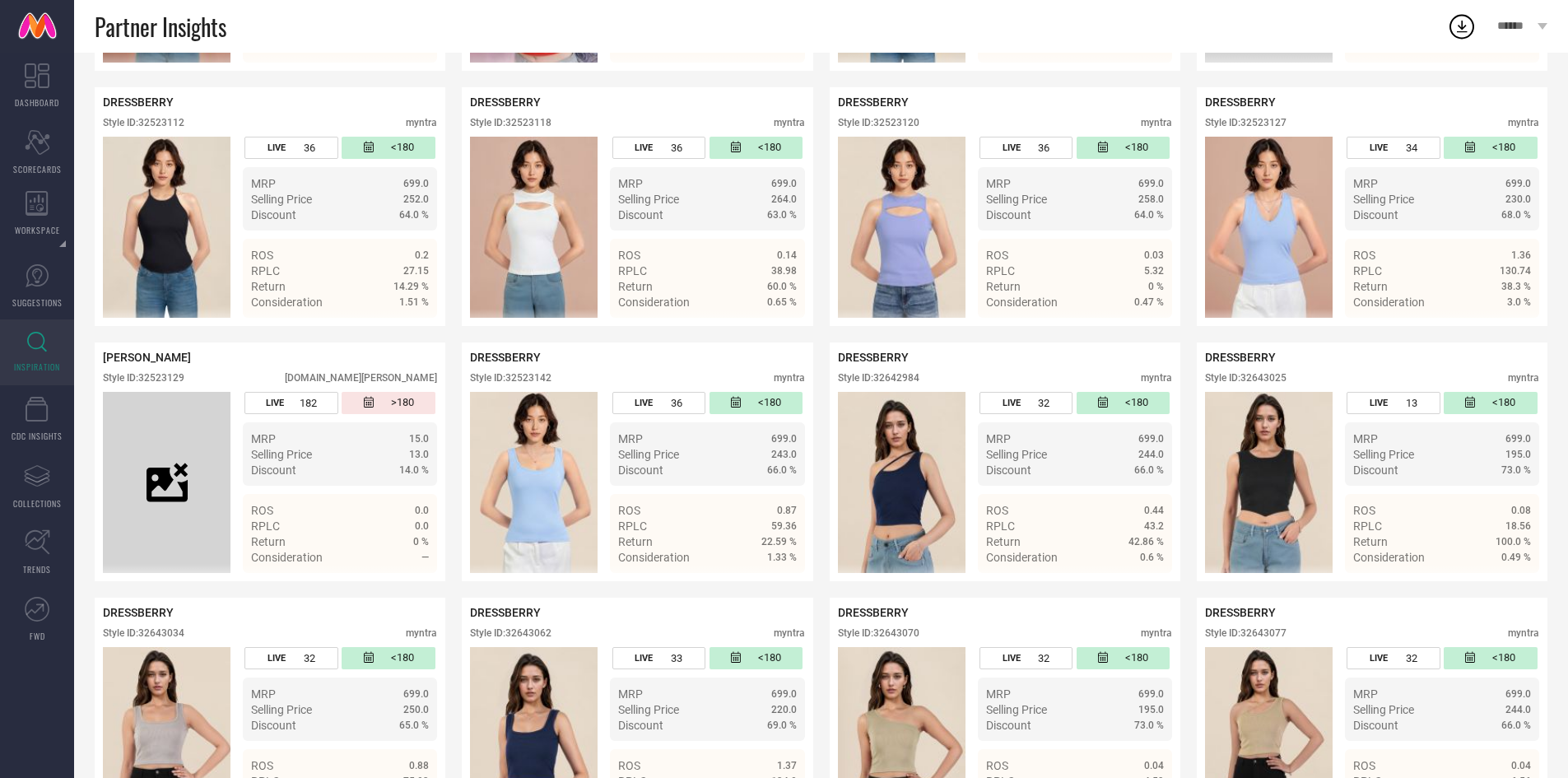
scroll to position [6091, 0]
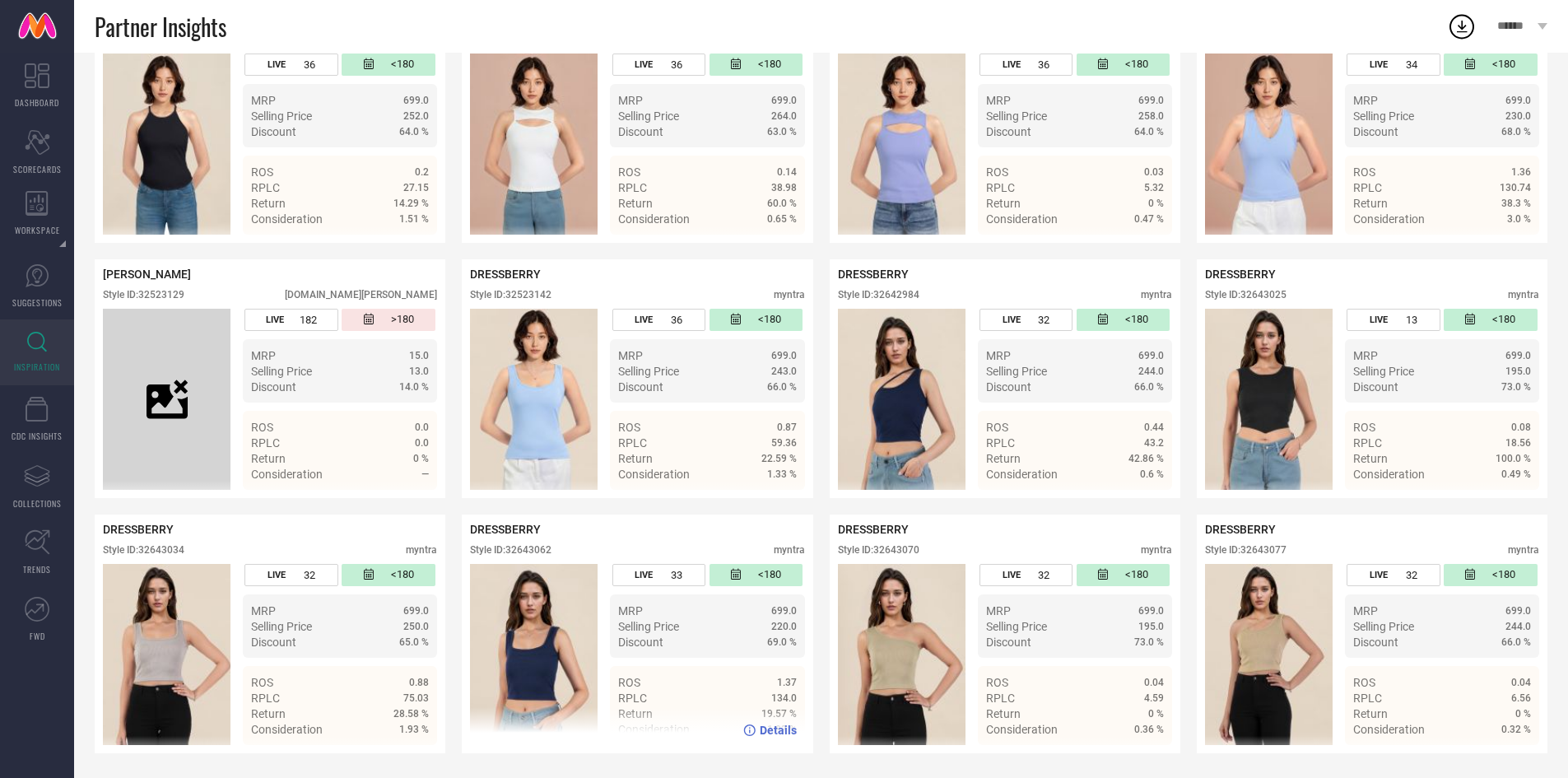
click at [528, 554] on div "Style ID: 32643062" at bounding box center [510, 550] width 81 height 12
copy div "32643062"
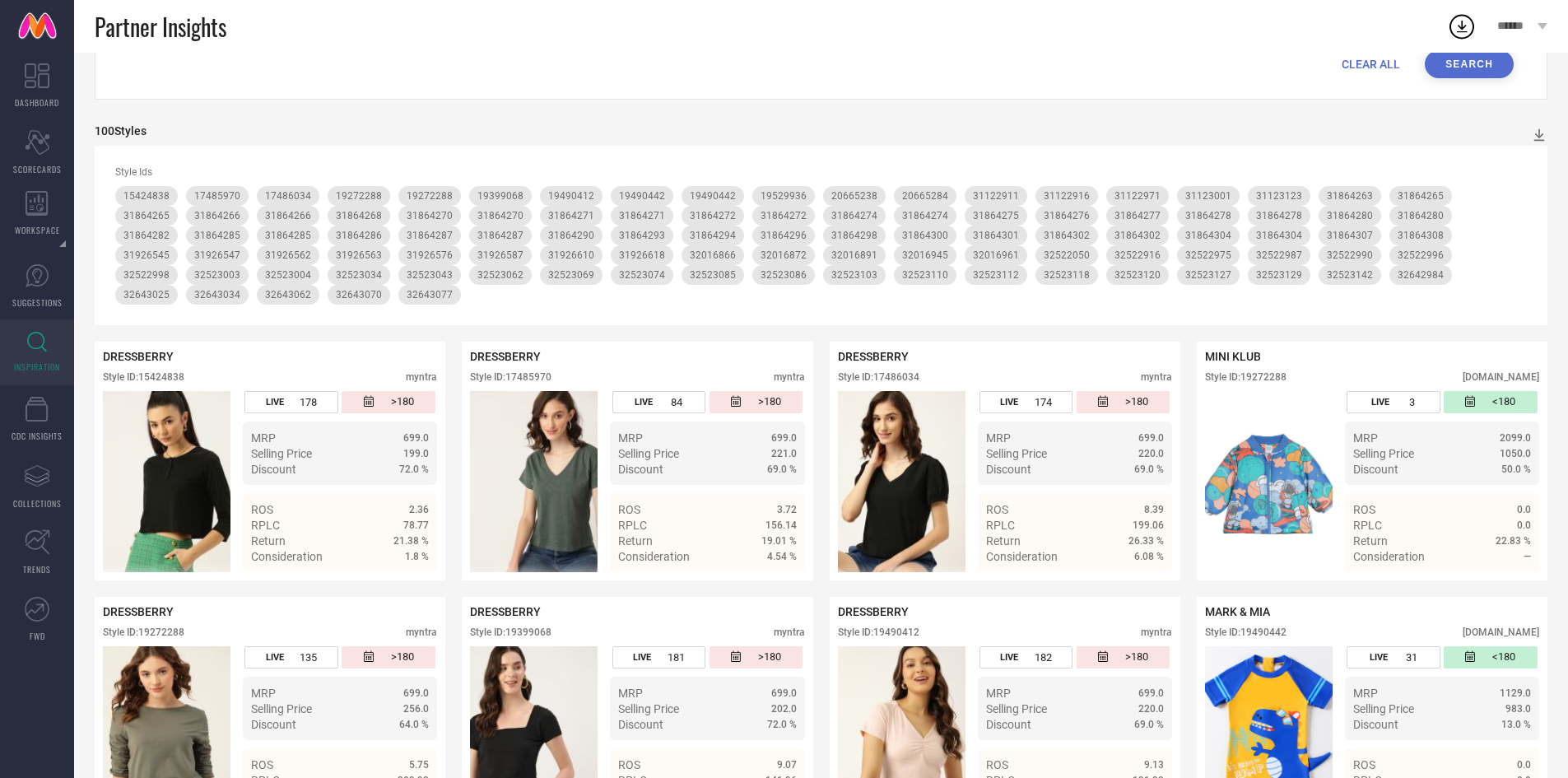
scroll to position [0, 0]
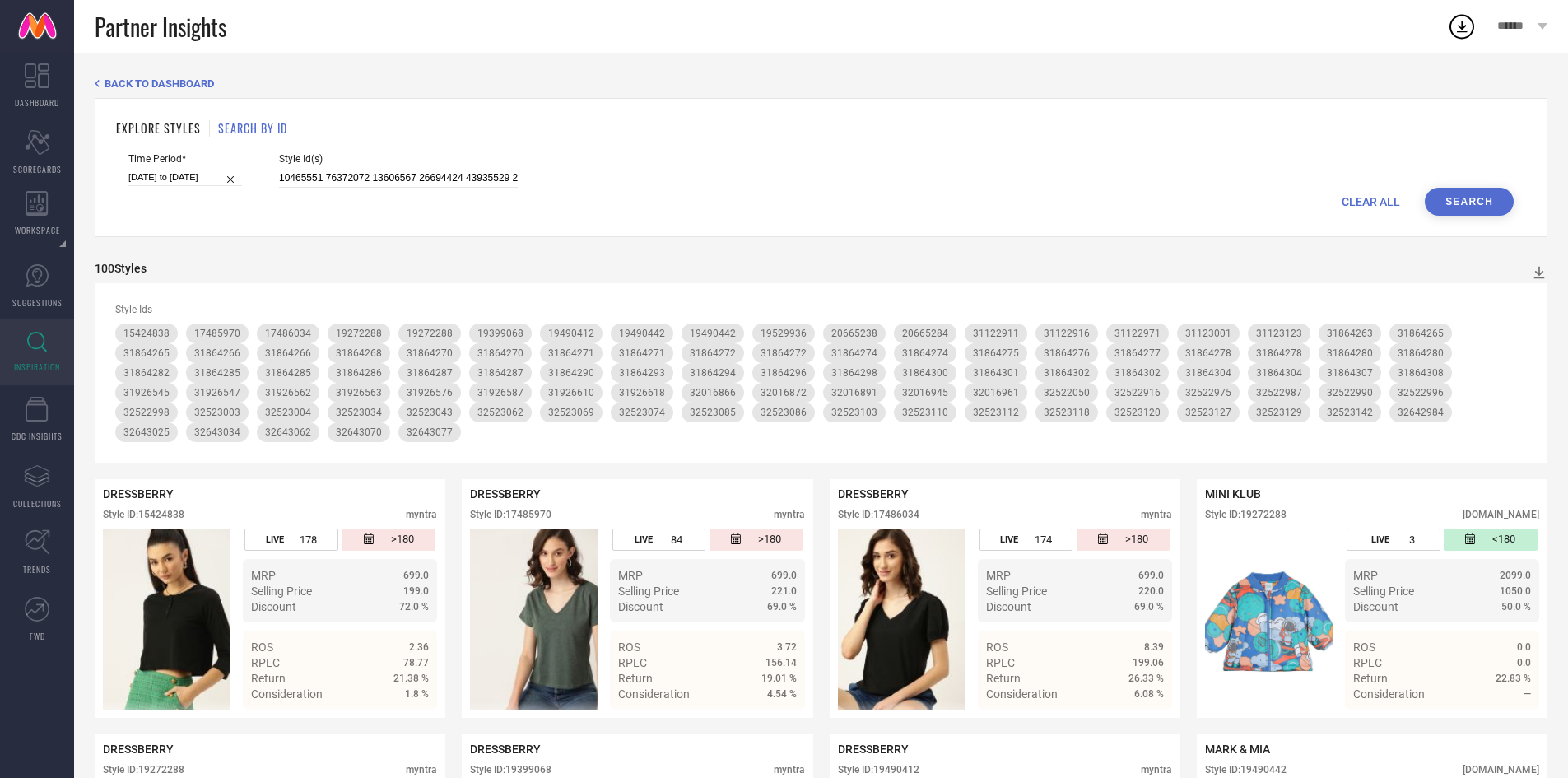
click at [770, 168] on div "Time Period* [DATE] to [DATE] Style Id(s)" at bounding box center [822, 170] width 1386 height 35
click at [401, 180] on input at bounding box center [398, 177] width 239 height 19
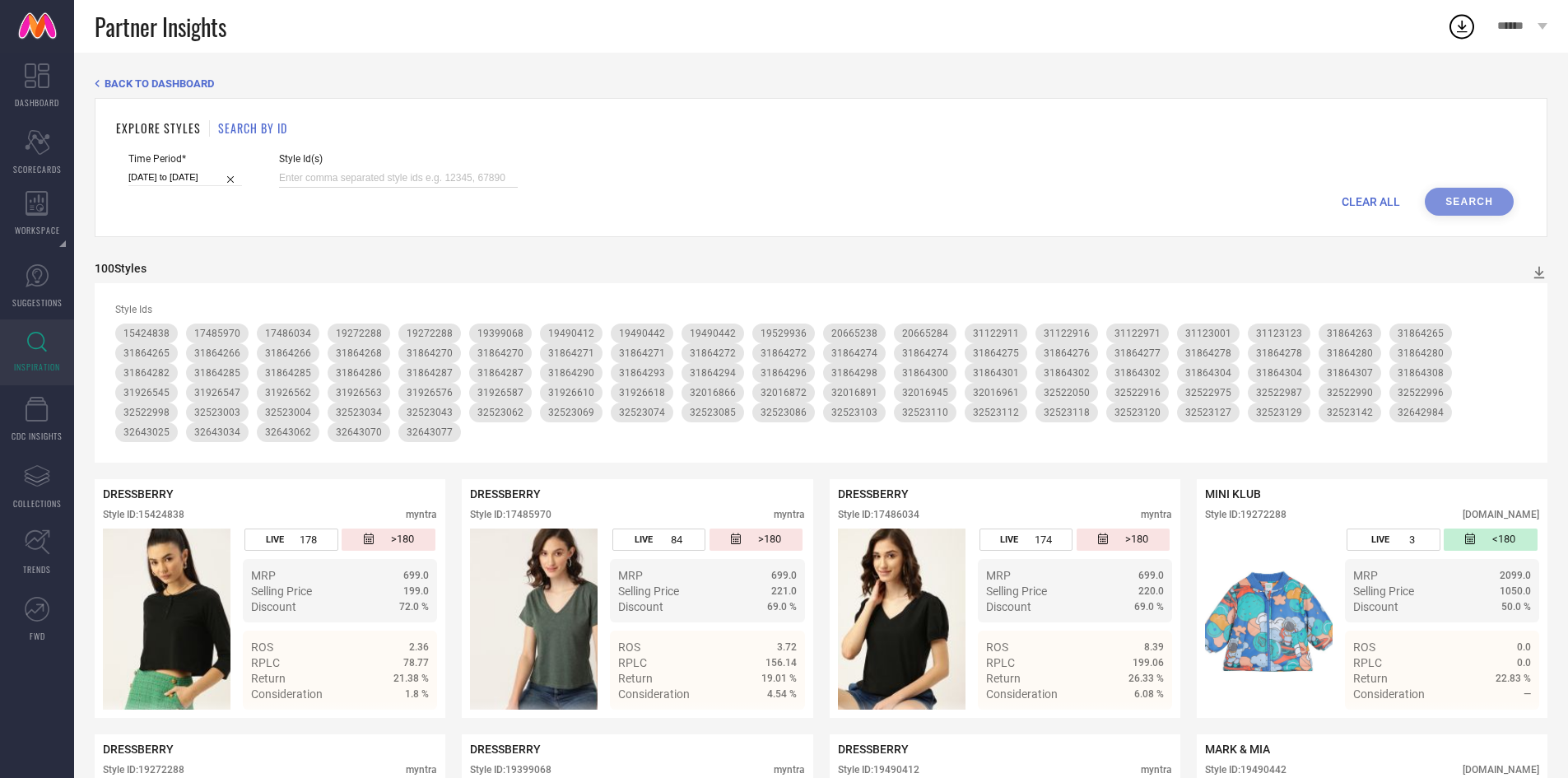
paste input "19018140 19017940 31864281 31864306 31864269 31864297 31684929 31123201 3112297…"
type input "19018140 19017940 31864281 31864306 31864269 31864297 31684929 31123201 3112297…"
click at [1452, 204] on button "Search" at bounding box center [1470, 201] width 89 height 28
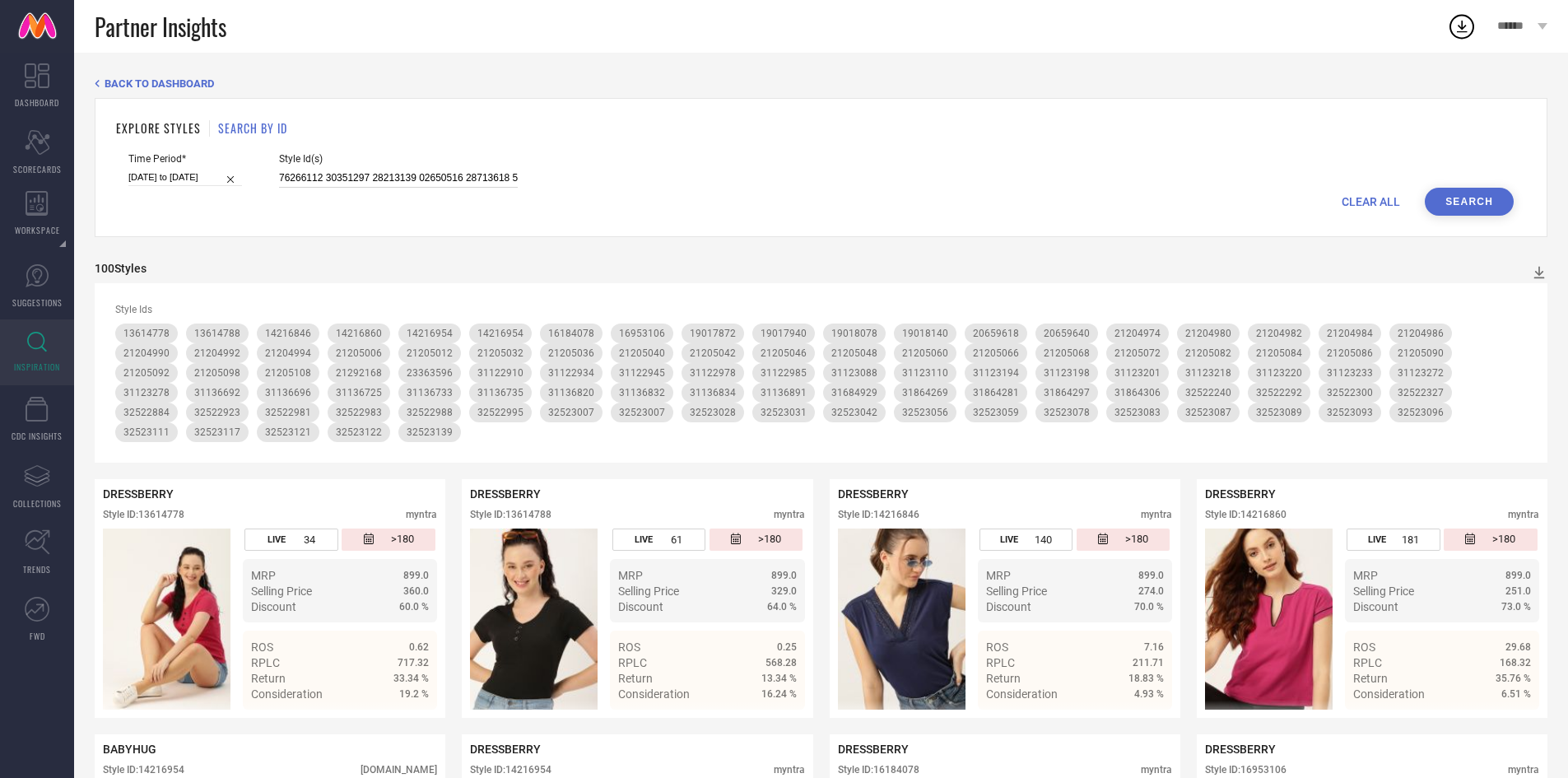
click at [345, 179] on input at bounding box center [398, 177] width 239 height 19
paste input "19018140 19017940 31864281 31864306 31864269 31864297 31684929 31123201 3112297…"
type input "19018140 19017940 31864281 31864306 31864269 31864297 31684929 31123201 3112297…"
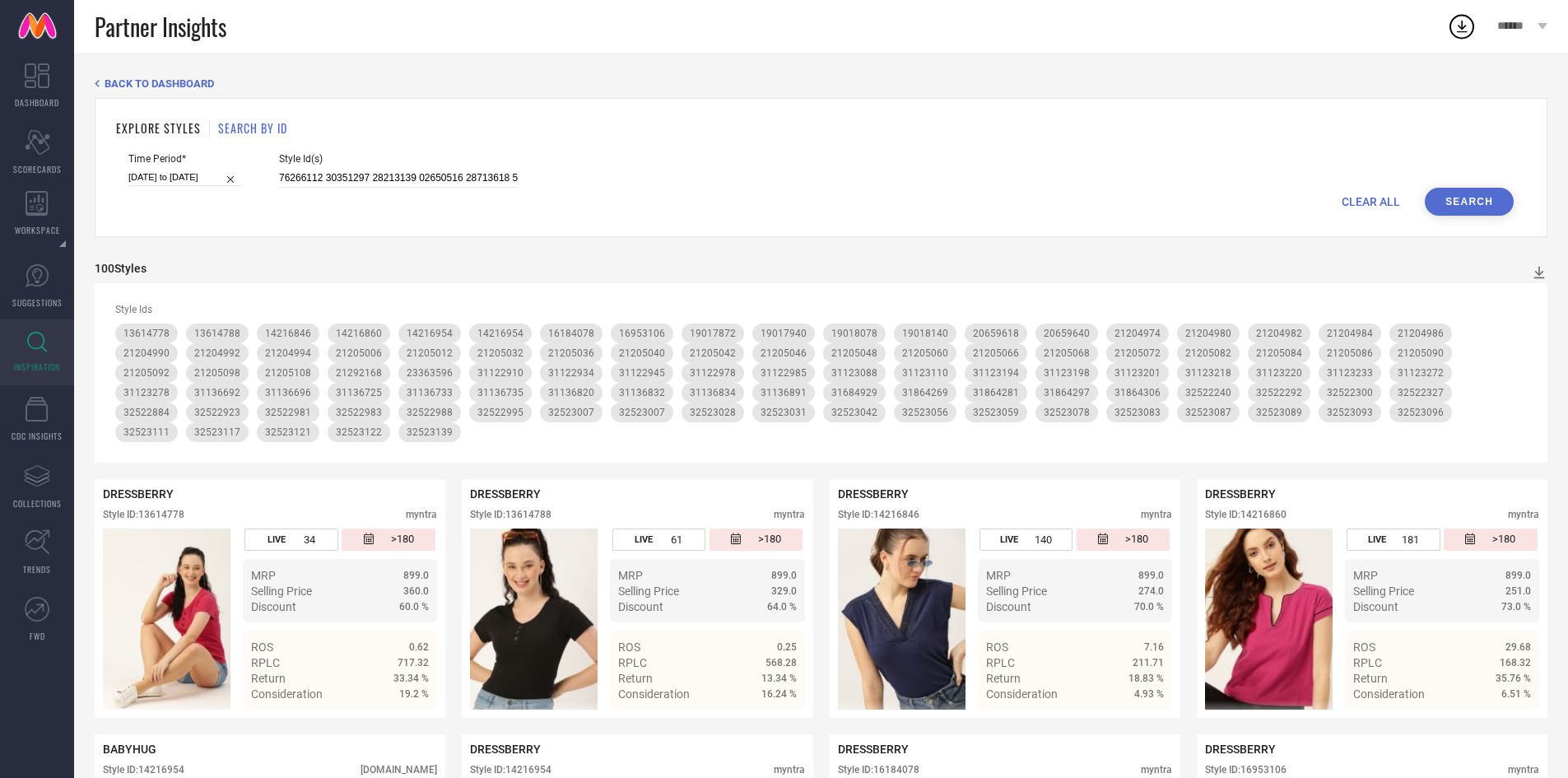
click at [1447, 200] on button "Search" at bounding box center [1470, 201] width 89 height 28
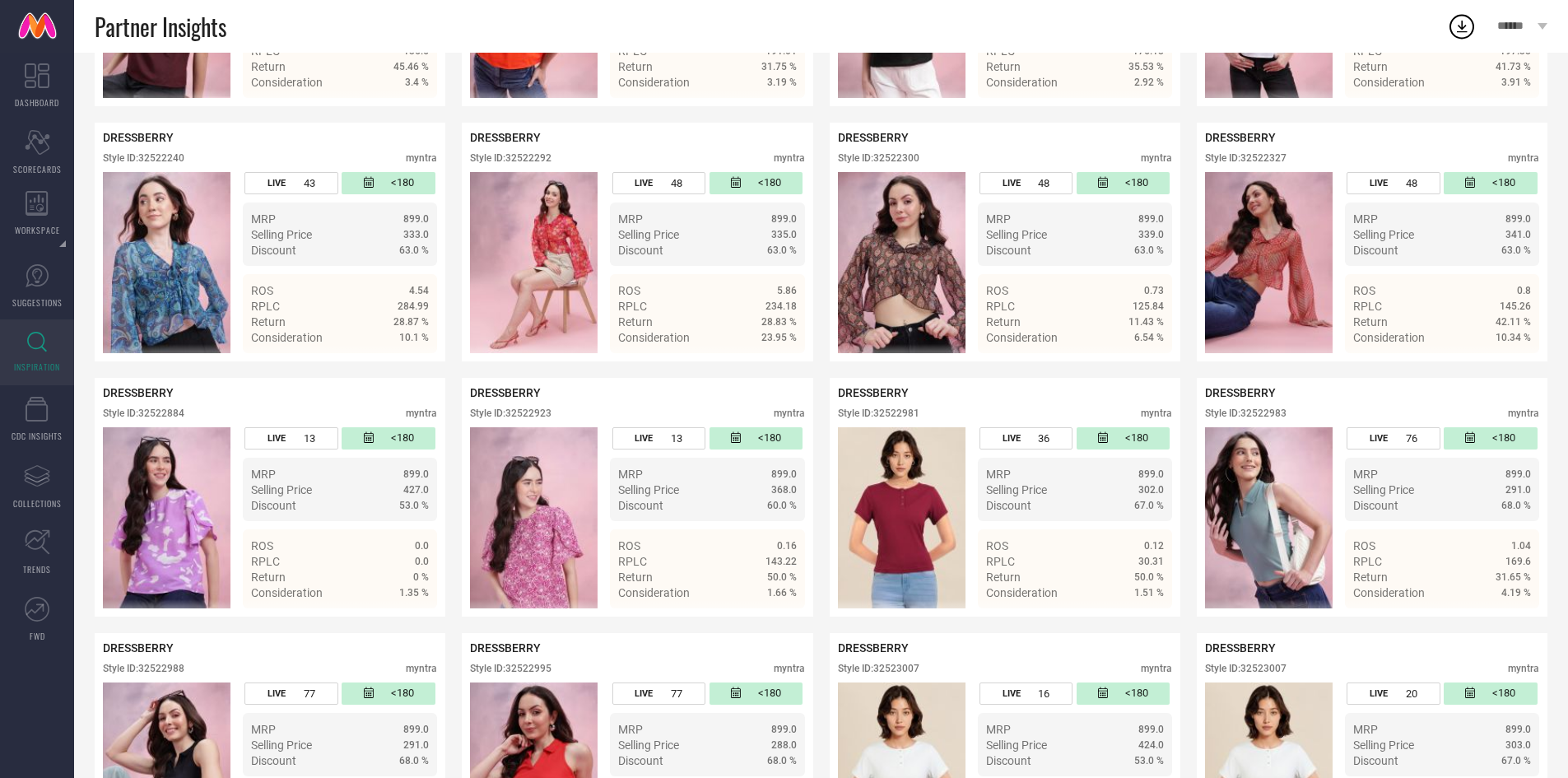
scroll to position [4951, 0]
click at [168, 152] on div "Style ID: 32522240" at bounding box center [144, 158] width 81 height 12
copy div "32522240"
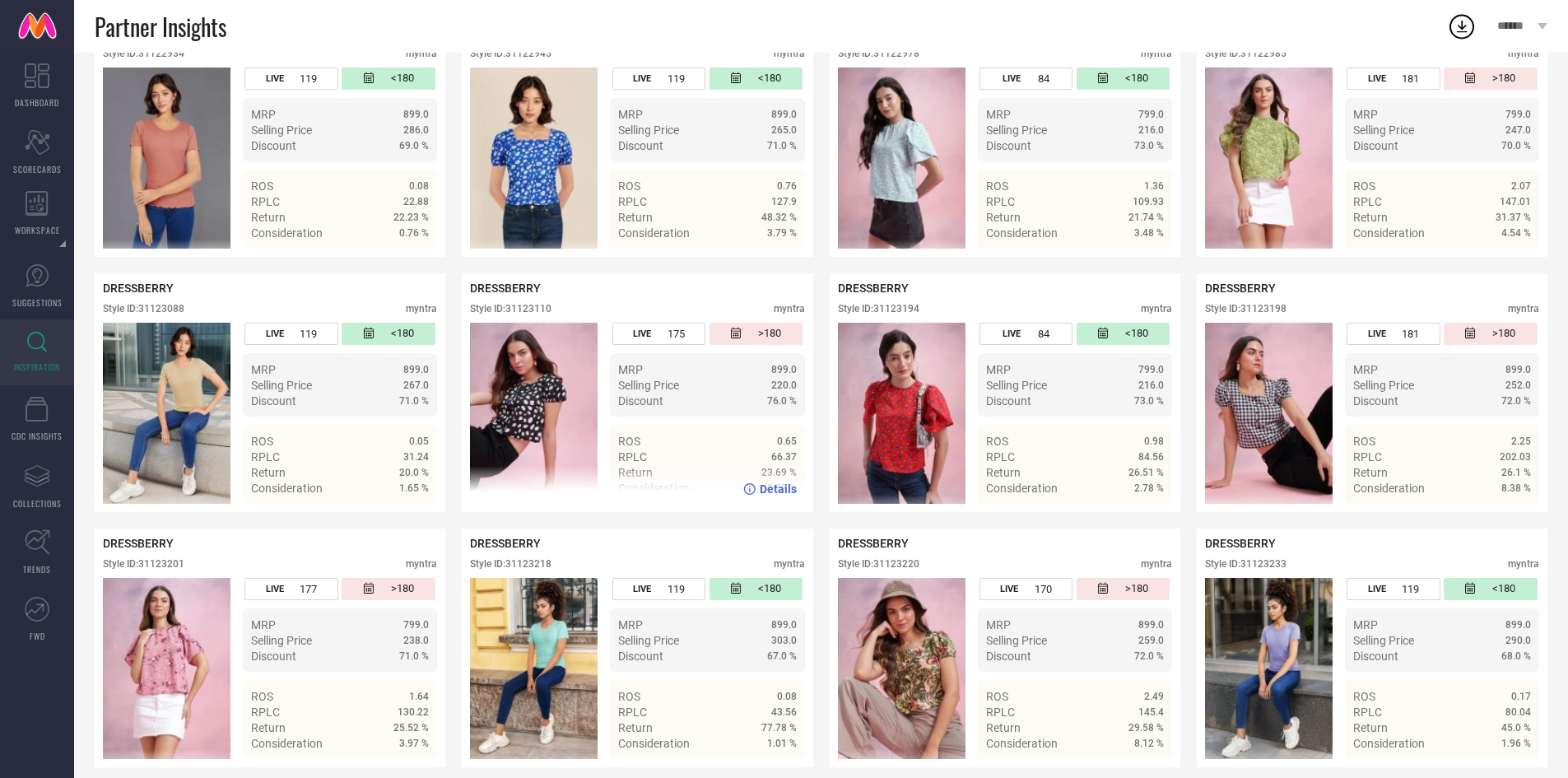
scroll to position [3268, 0]
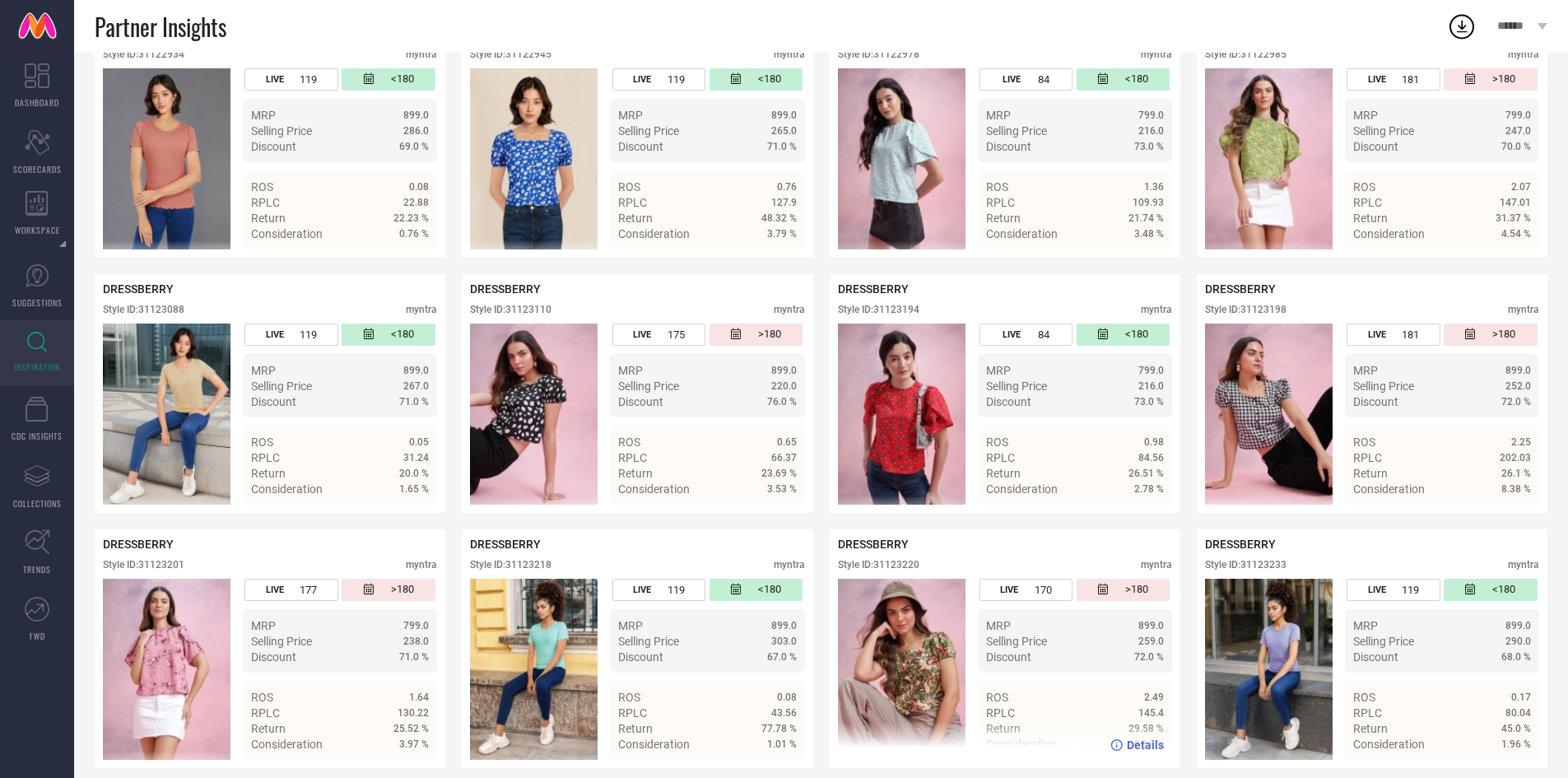
click at [901, 562] on div "Style ID: 31123220" at bounding box center [879, 565] width 81 height 12
copy div "31123220"
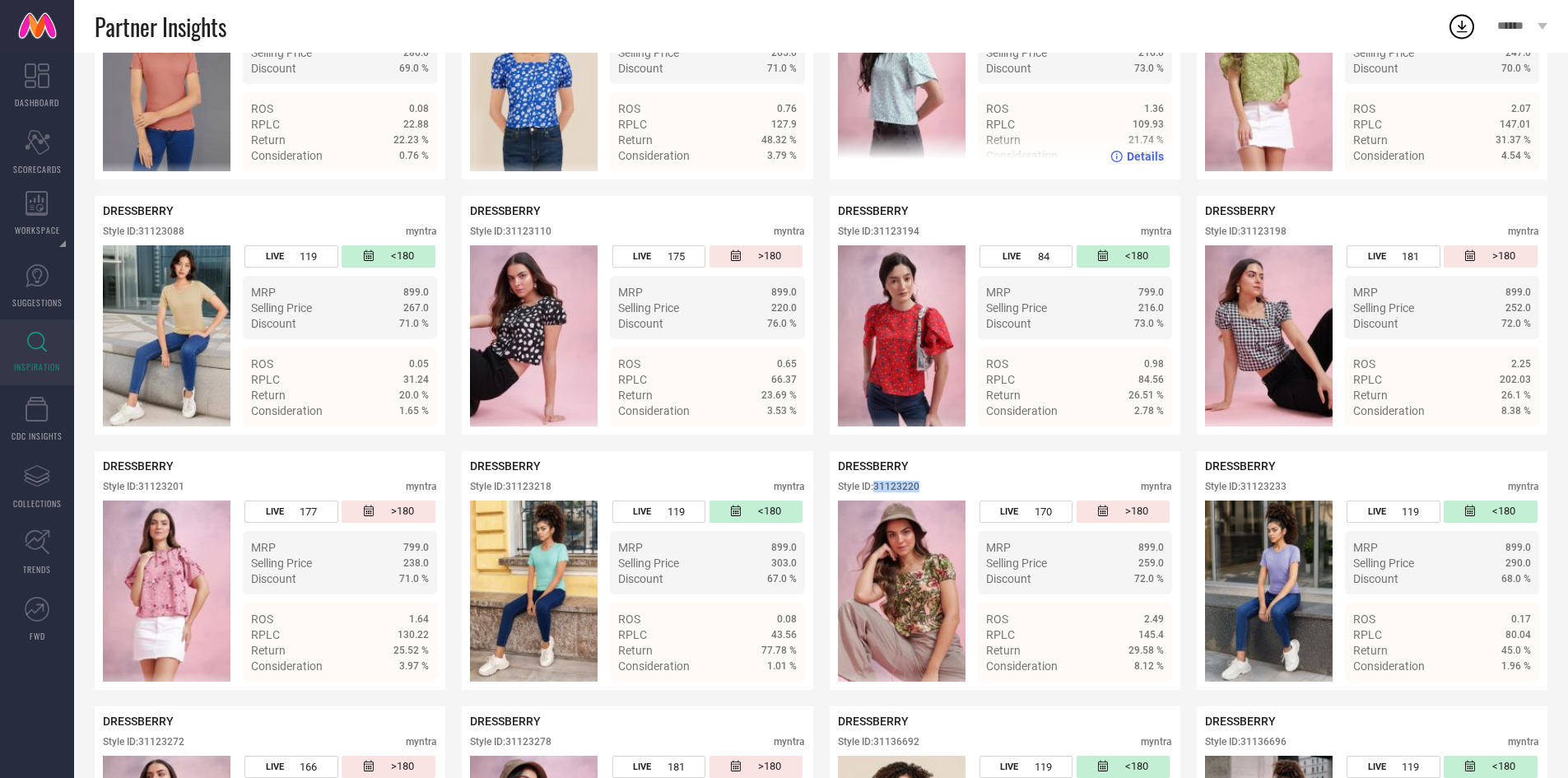
scroll to position [3344, 0]
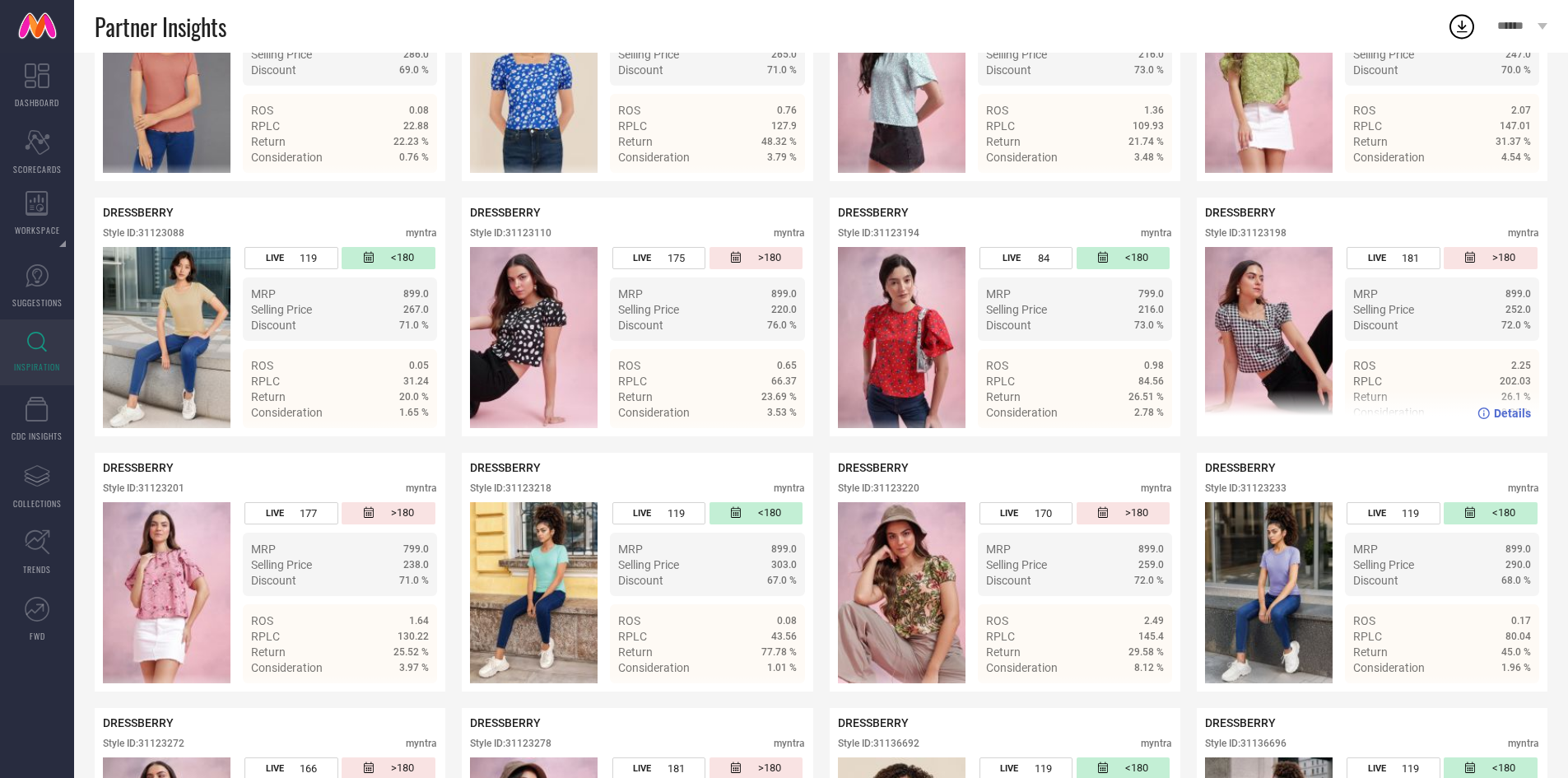
click at [1277, 230] on div "Style ID: 31123198" at bounding box center [1246, 233] width 81 height 12
copy div "31123198"
